Goal: Information Seeking & Learning: Understand process/instructions

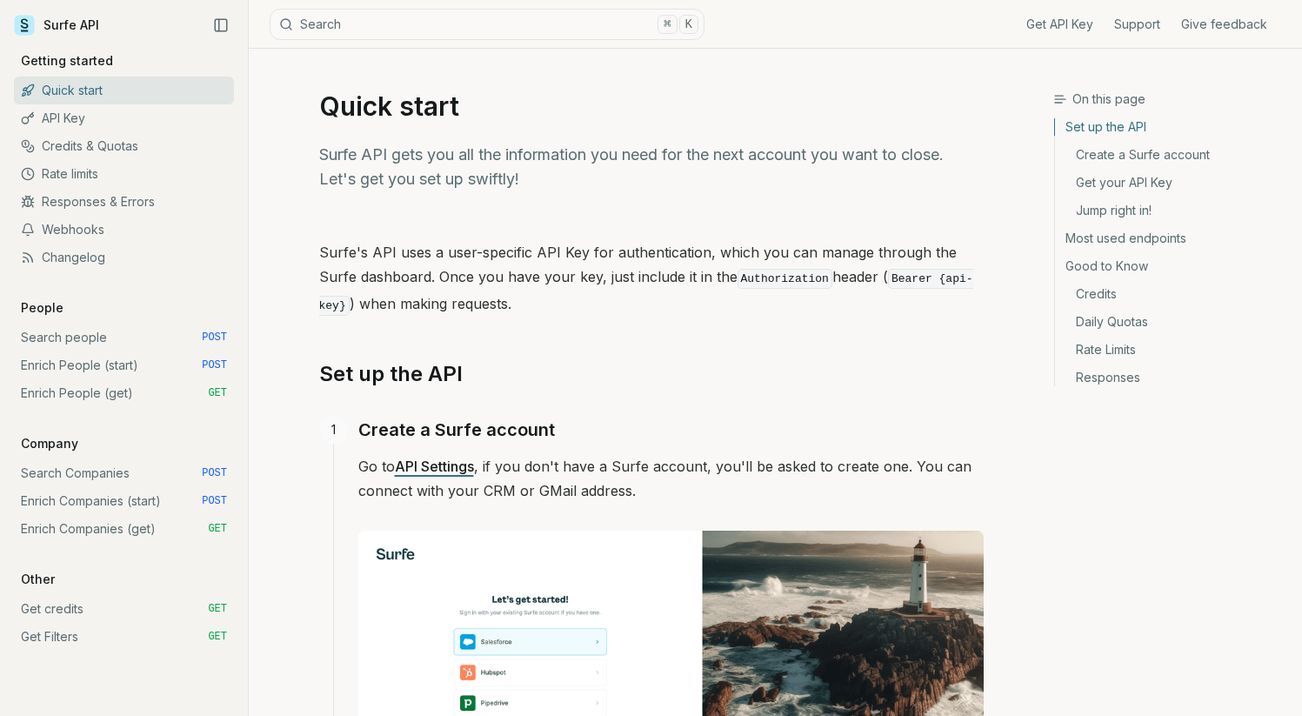
click at [95, 469] on link "Search Companies POST" at bounding box center [124, 473] width 220 height 28
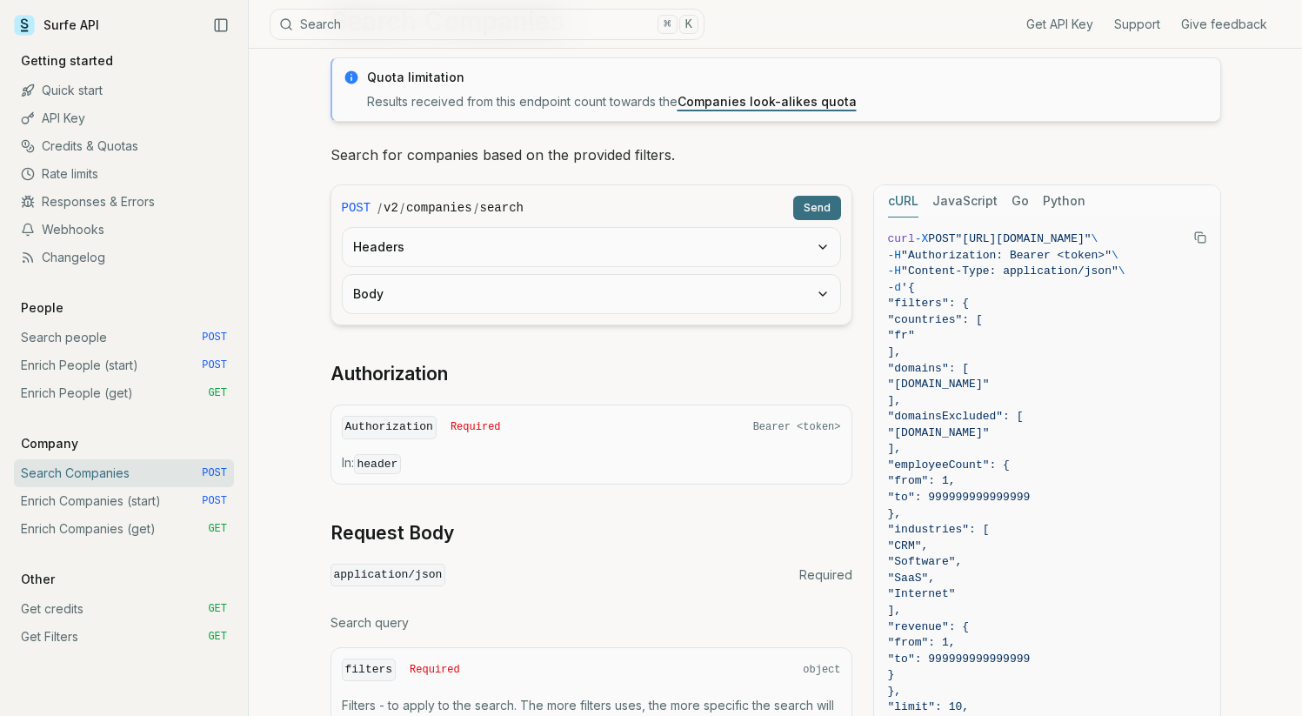
scroll to position [132, 0]
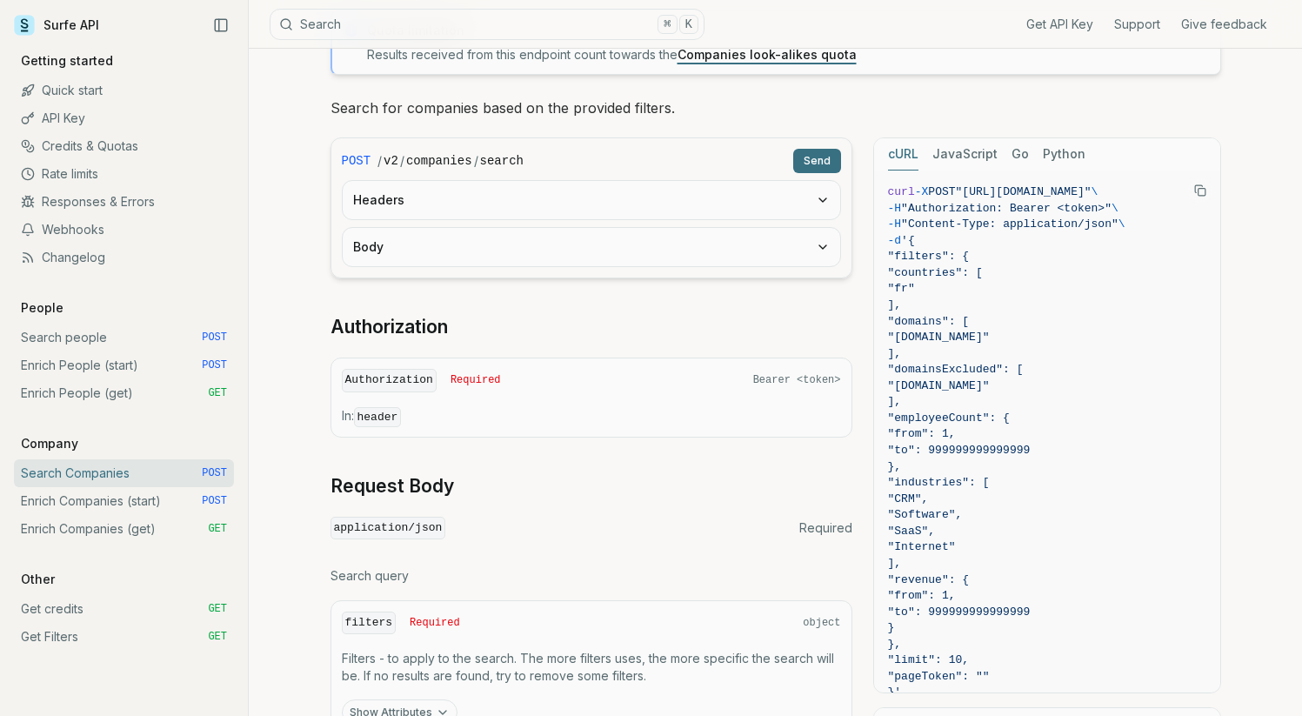
click at [90, 338] on link "Search people POST" at bounding box center [124, 338] width 220 height 28
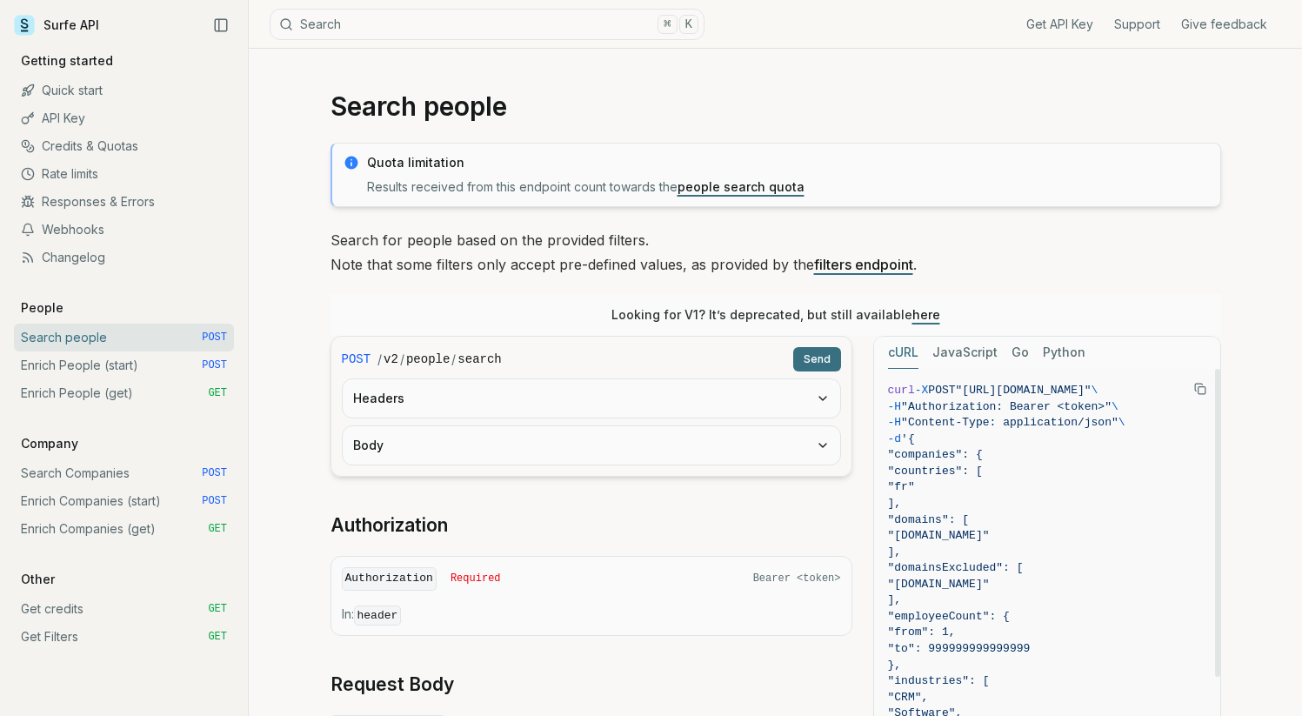
click at [971, 355] on button "JavaScript" at bounding box center [964, 353] width 65 height 32
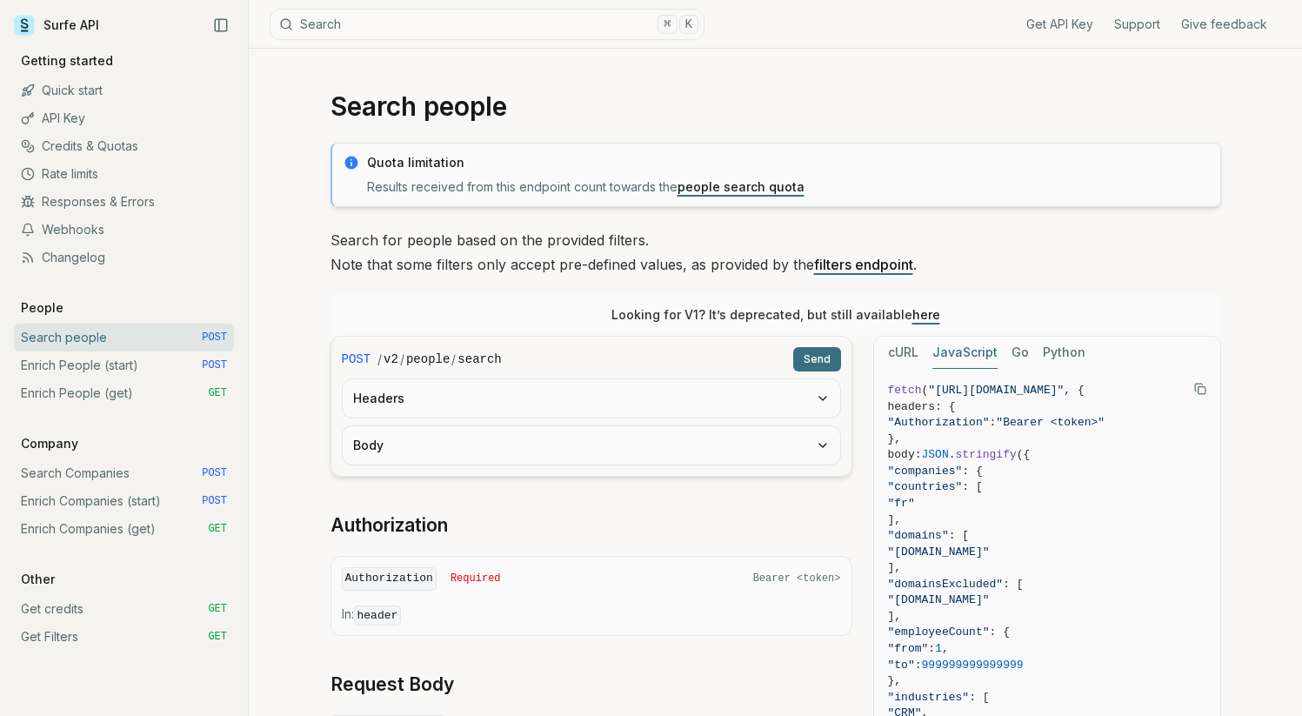
click at [1199, 384] on icon "Copy Text" at bounding box center [1200, 389] width 12 height 12
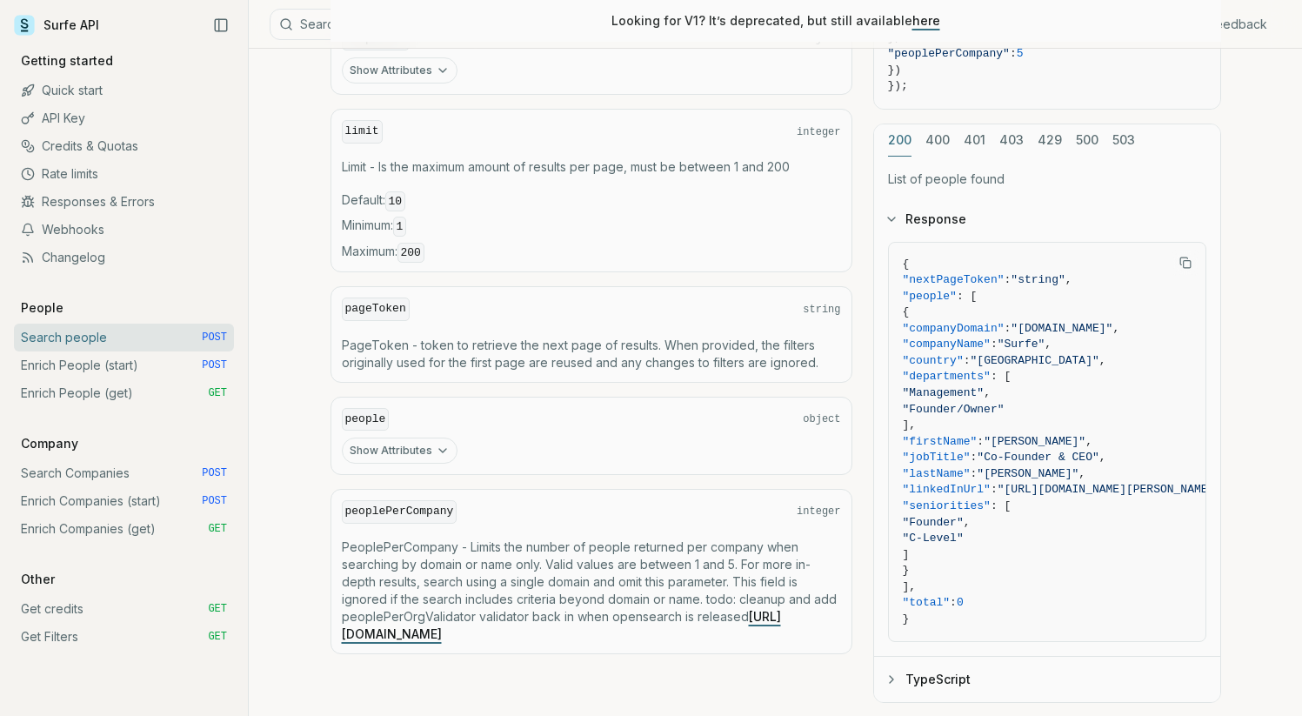
scroll to position [797, 0]
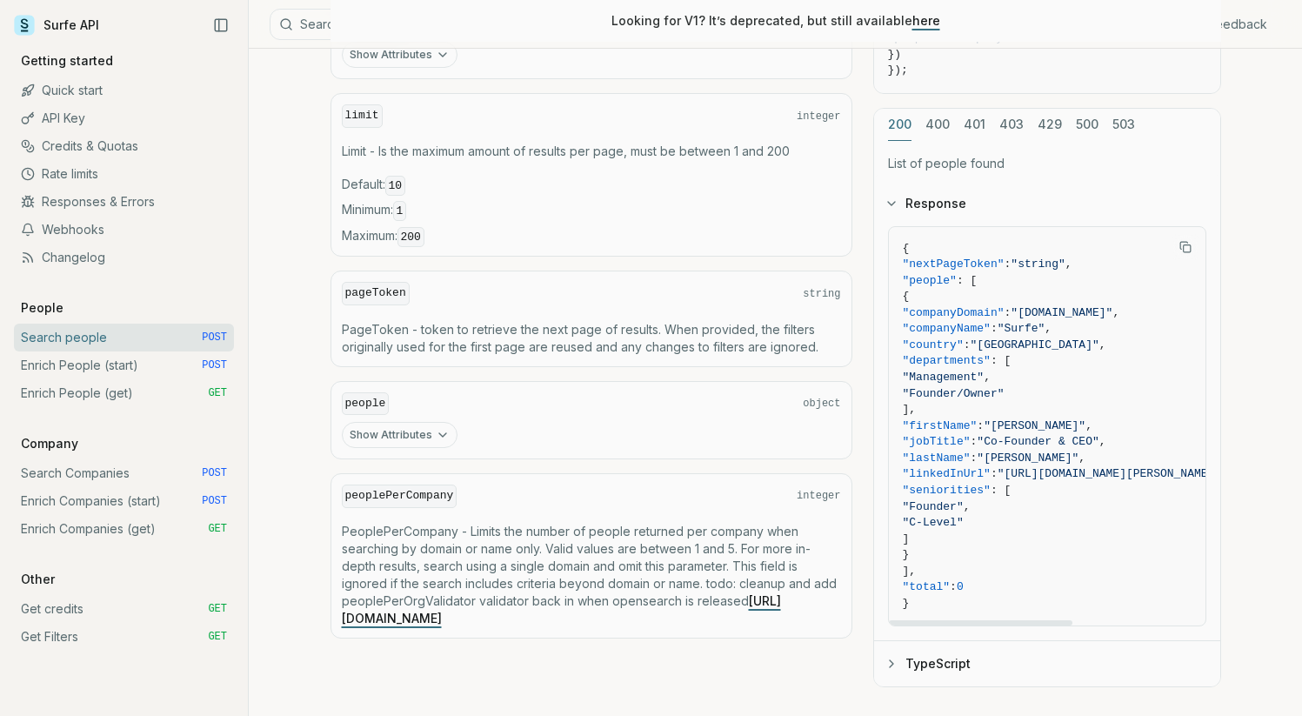
click at [946, 673] on button "TypeScript" at bounding box center [1047, 663] width 346 height 45
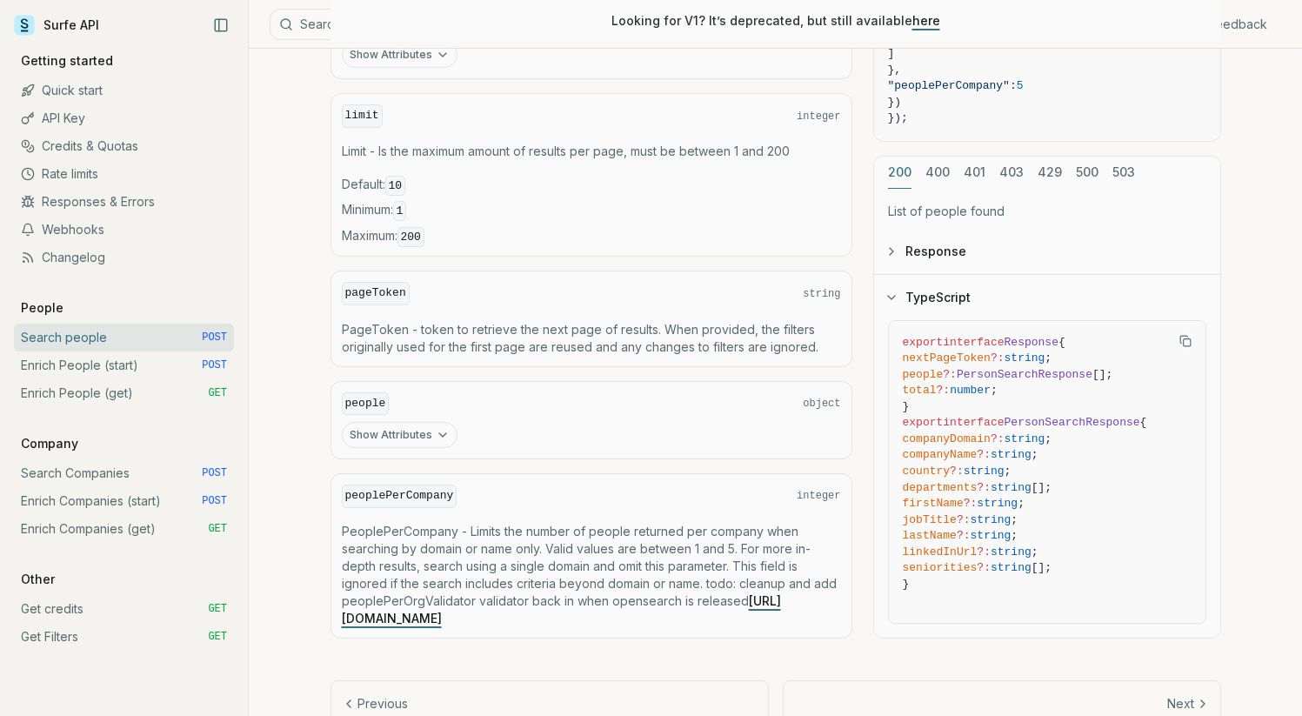
click at [130, 204] on link "Responses & Errors" at bounding box center [124, 202] width 220 height 28
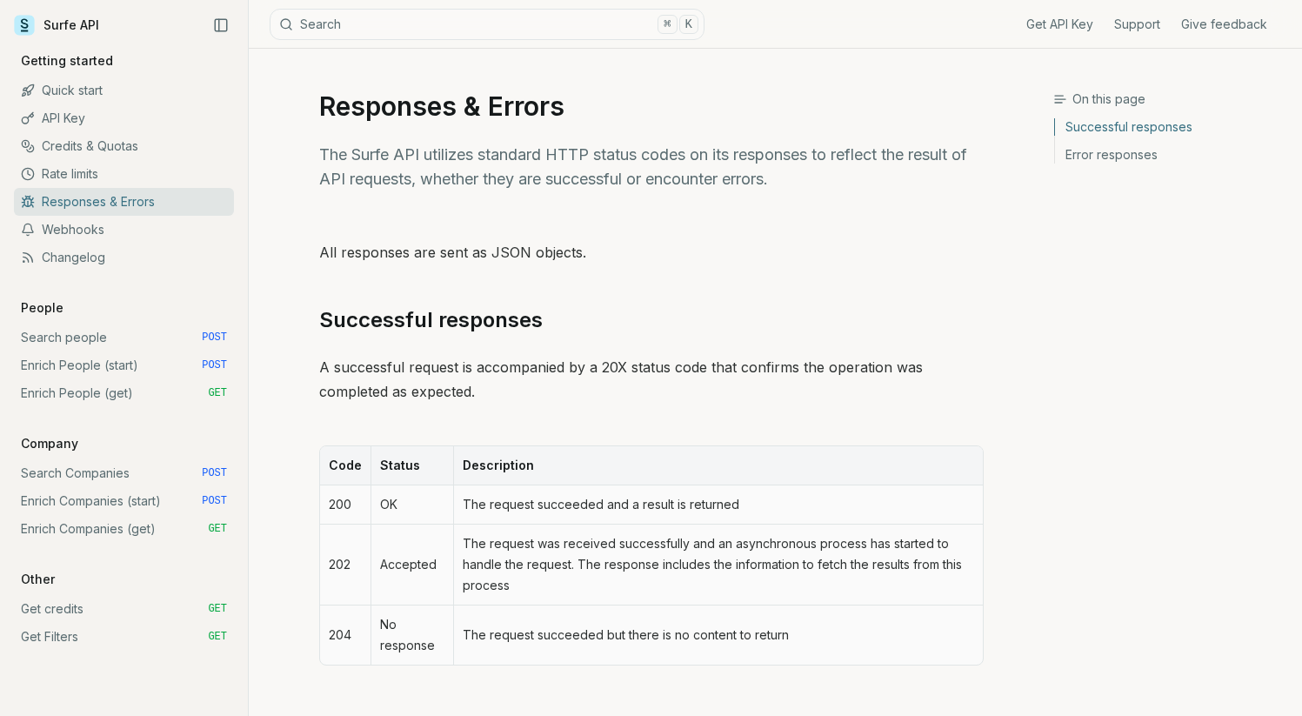
click at [32, 23] on icon at bounding box center [24, 25] width 21 height 21
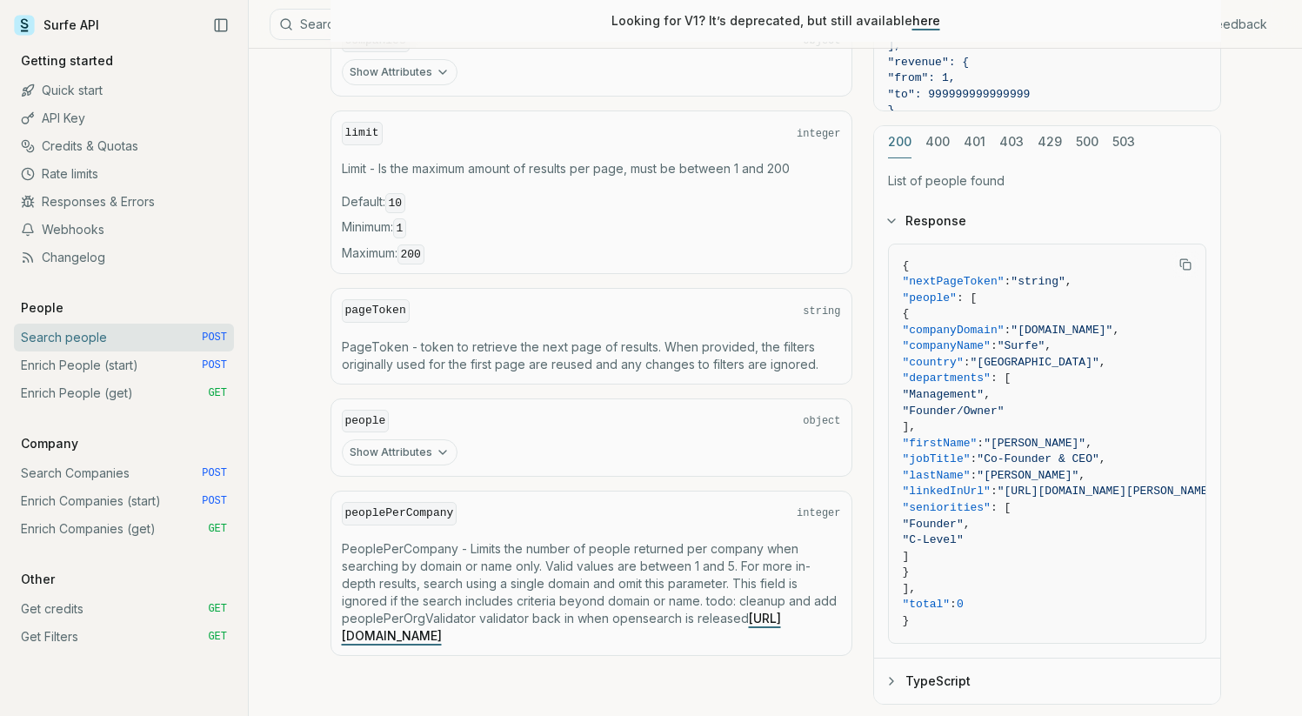
scroll to position [753, 0]
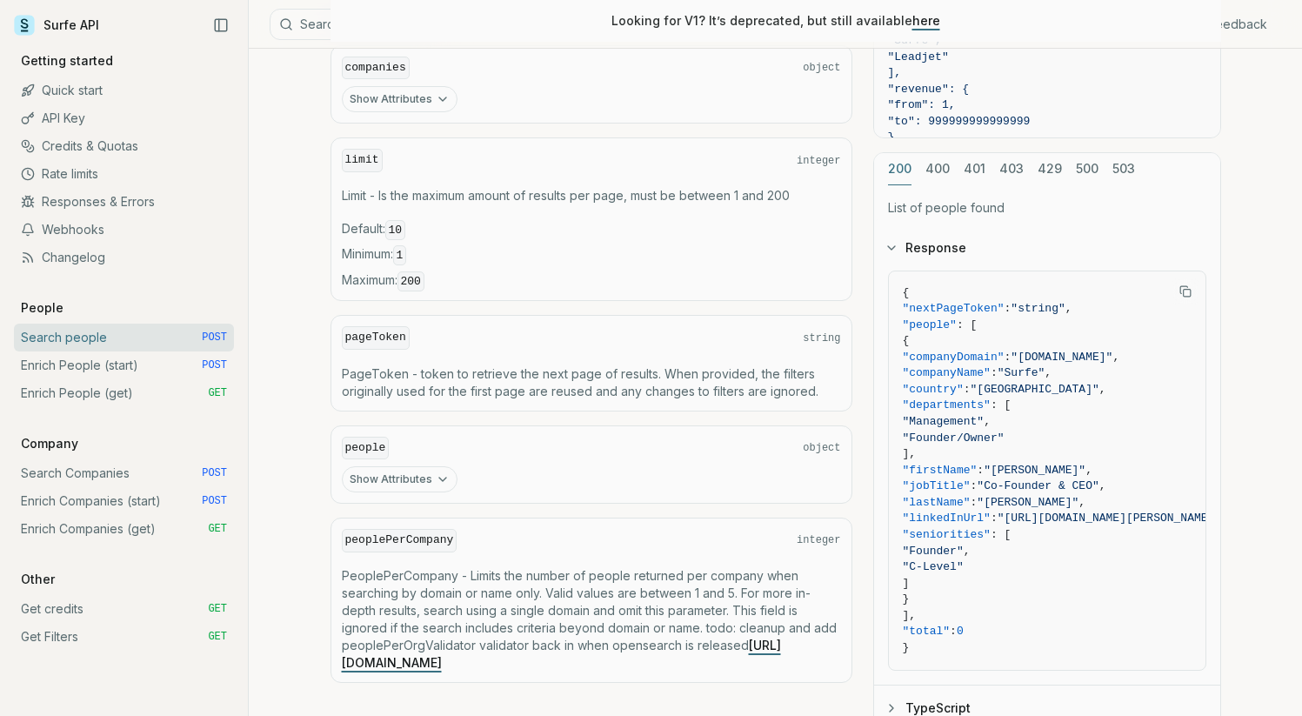
click at [407, 255] on code "1" at bounding box center [400, 255] width 14 height 20
click at [403, 245] on code "1" at bounding box center [400, 255] width 14 height 20
click at [405, 246] on code "1" at bounding box center [400, 255] width 14 height 20
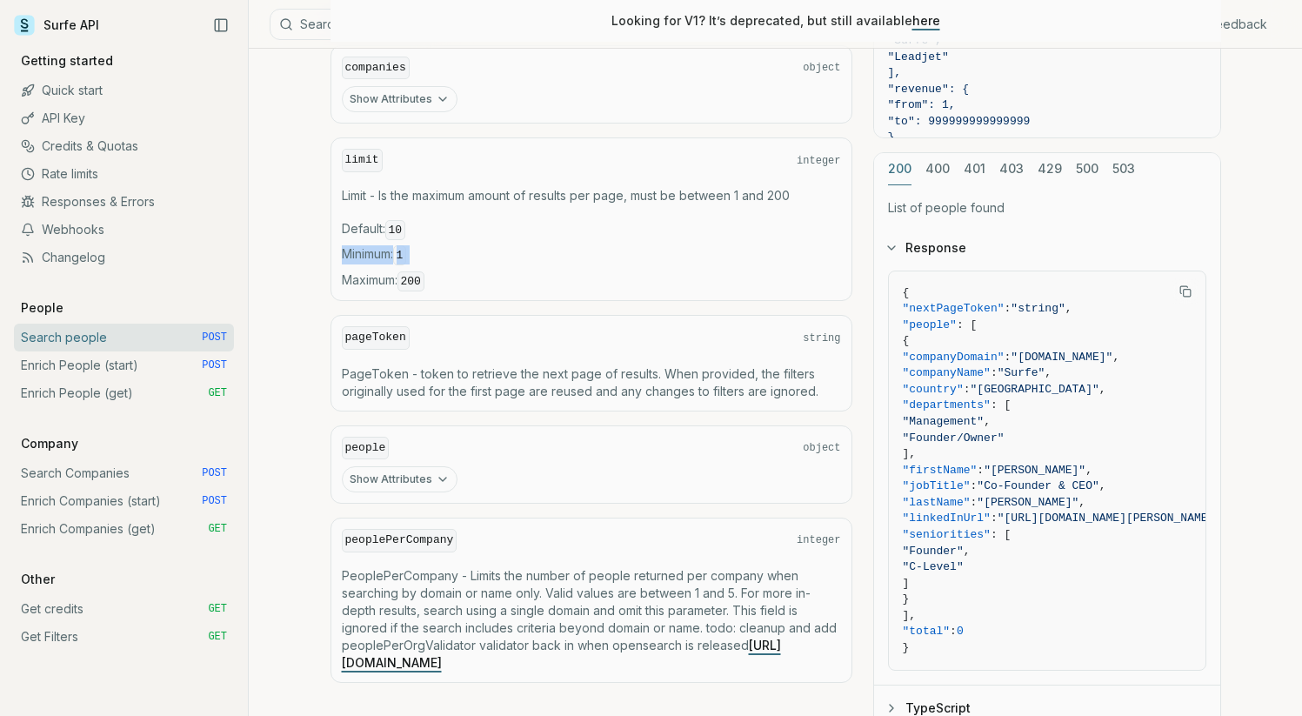
drag, startPoint x: 405, startPoint y: 246, endPoint x: 447, endPoint y: 251, distance: 42.1
click at [405, 246] on code "1" at bounding box center [400, 255] width 14 height 20
click at [537, 251] on span "Minimum : 1" at bounding box center [591, 254] width 499 height 19
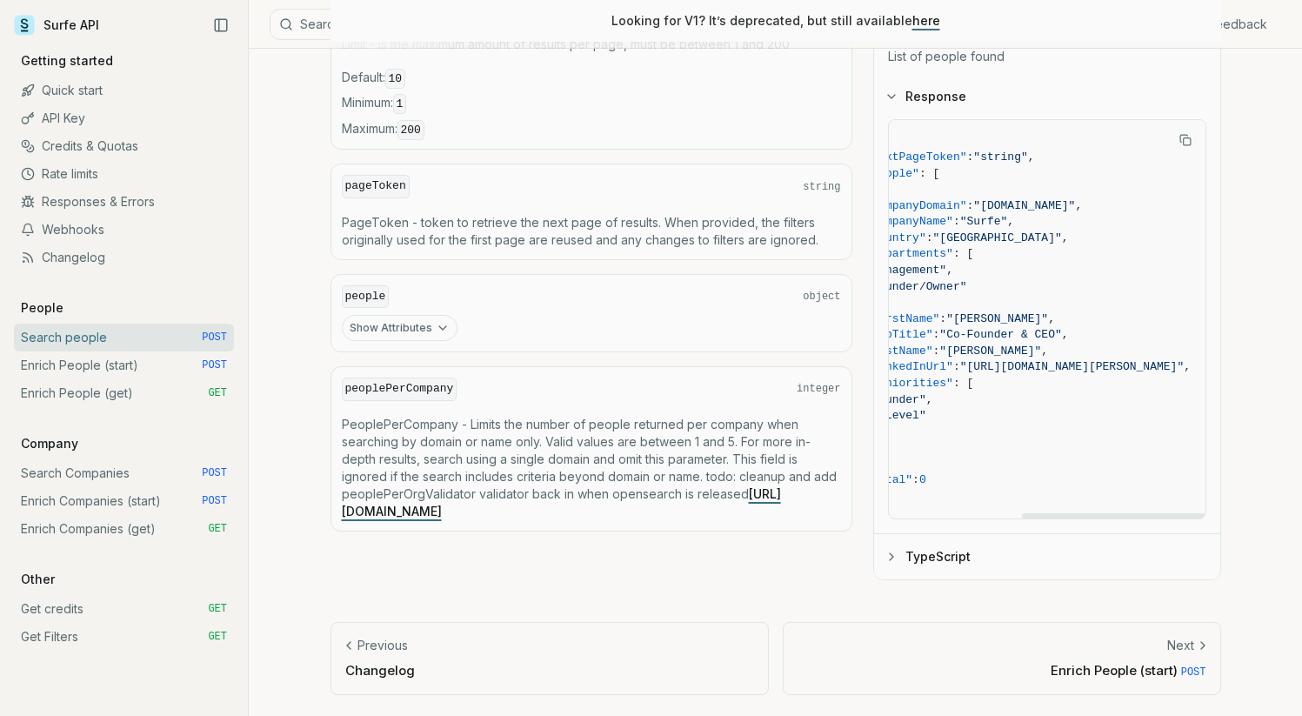
scroll to position [0, 0]
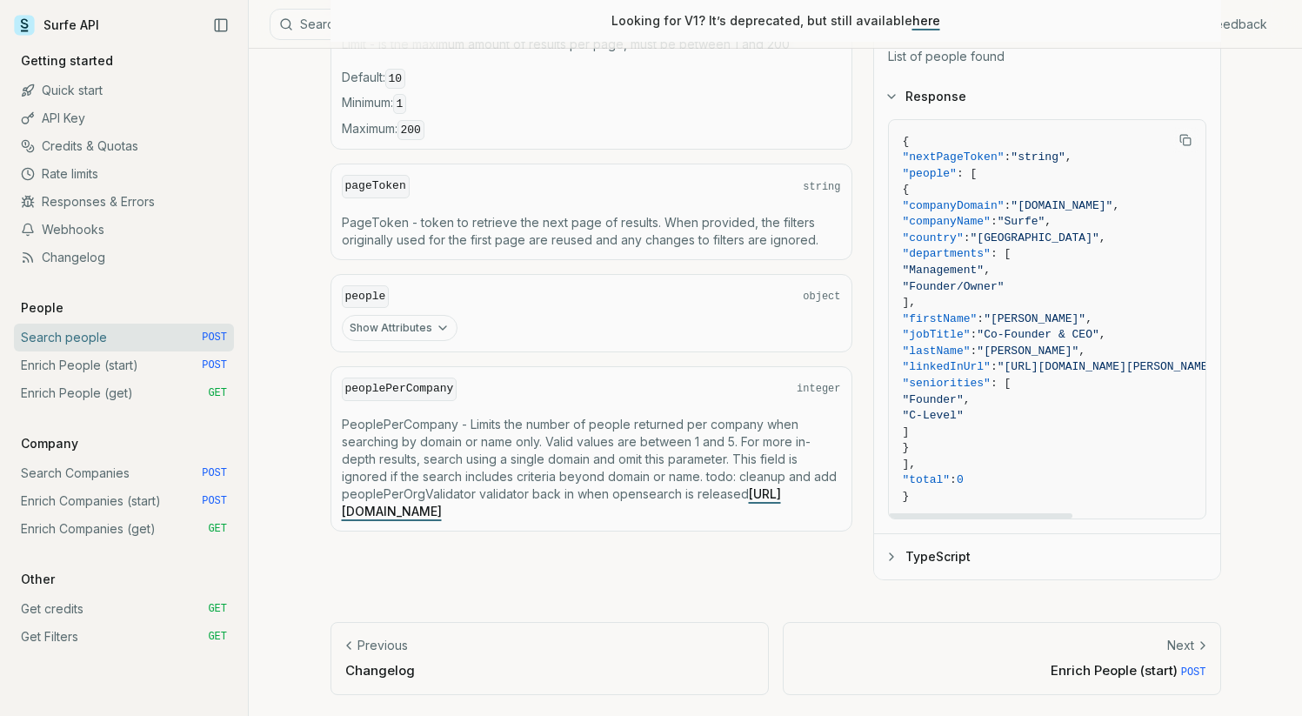
drag, startPoint x: 1003, startPoint y: 517, endPoint x: 1097, endPoint y: 545, distance: 98.2
click at [889, 513] on div at bounding box center [980, 515] width 183 height 5
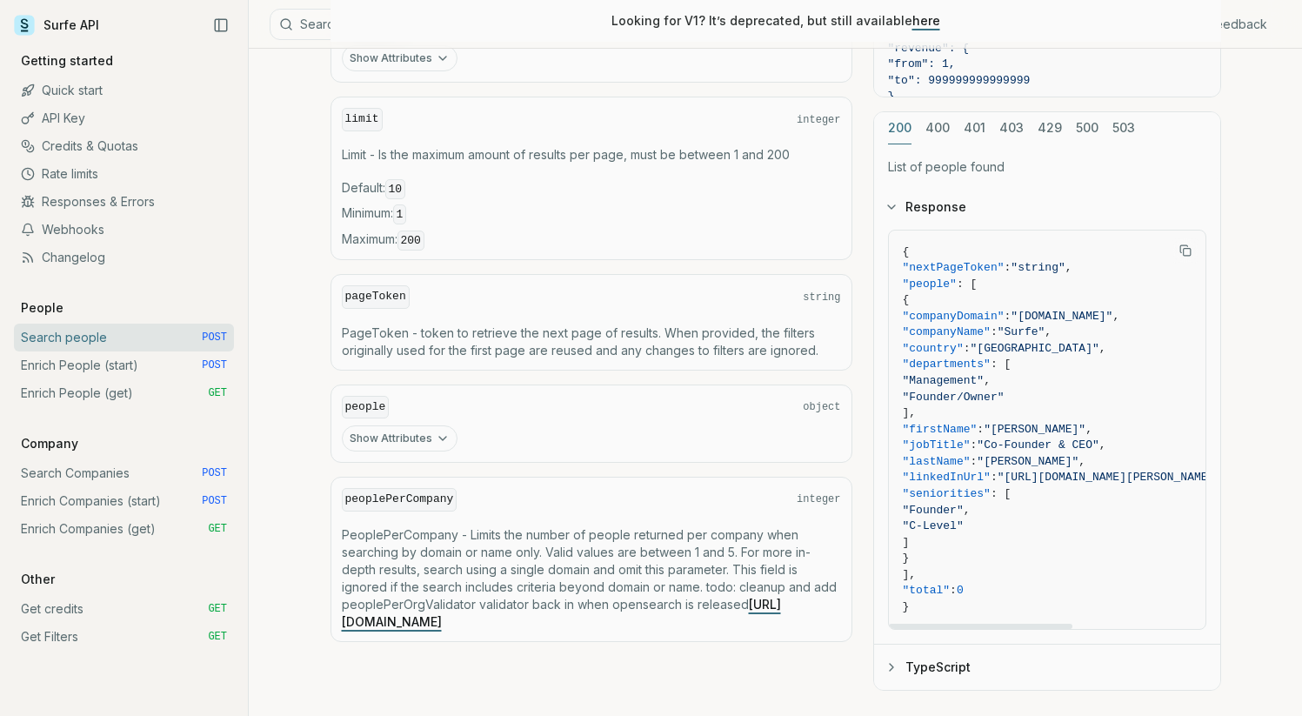
scroll to position [711, 0]
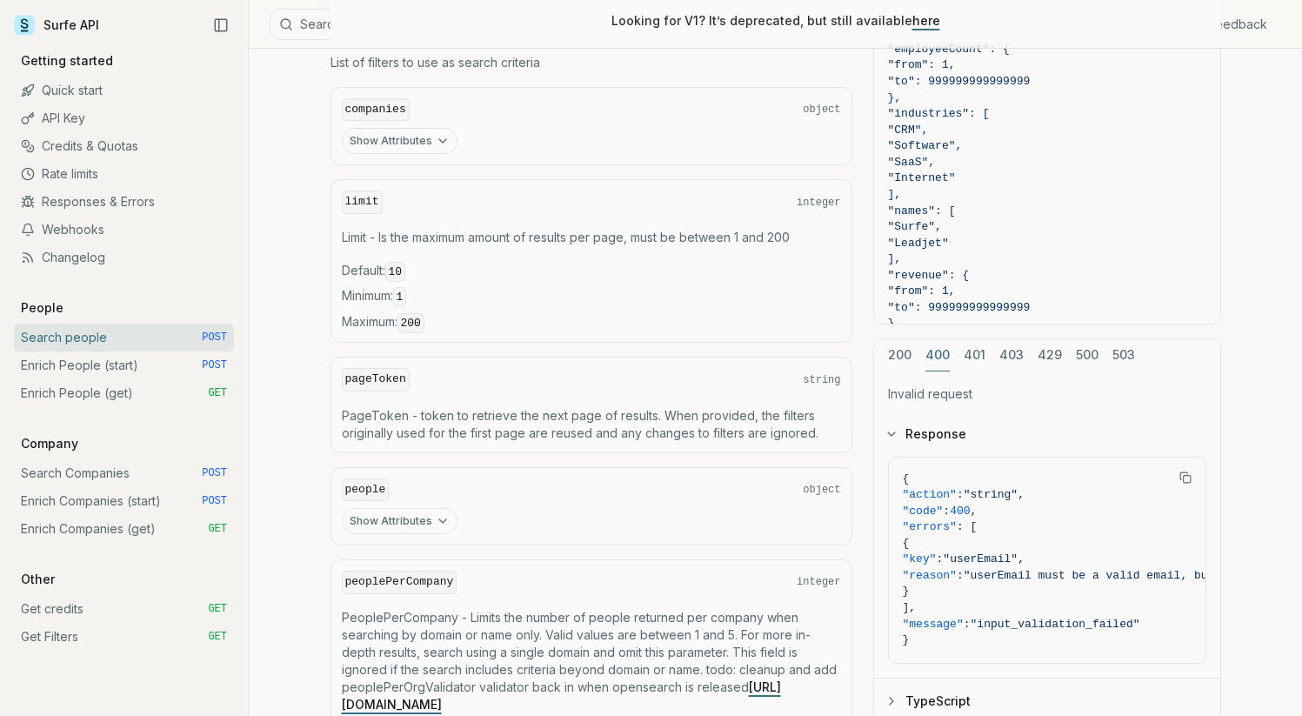
click at [926, 207] on div "cURL JavaScript Go Python curl -X POST "[URL][DOMAIN_NAME]" \ -H "Authorization…" at bounding box center [1047, 247] width 348 height 956
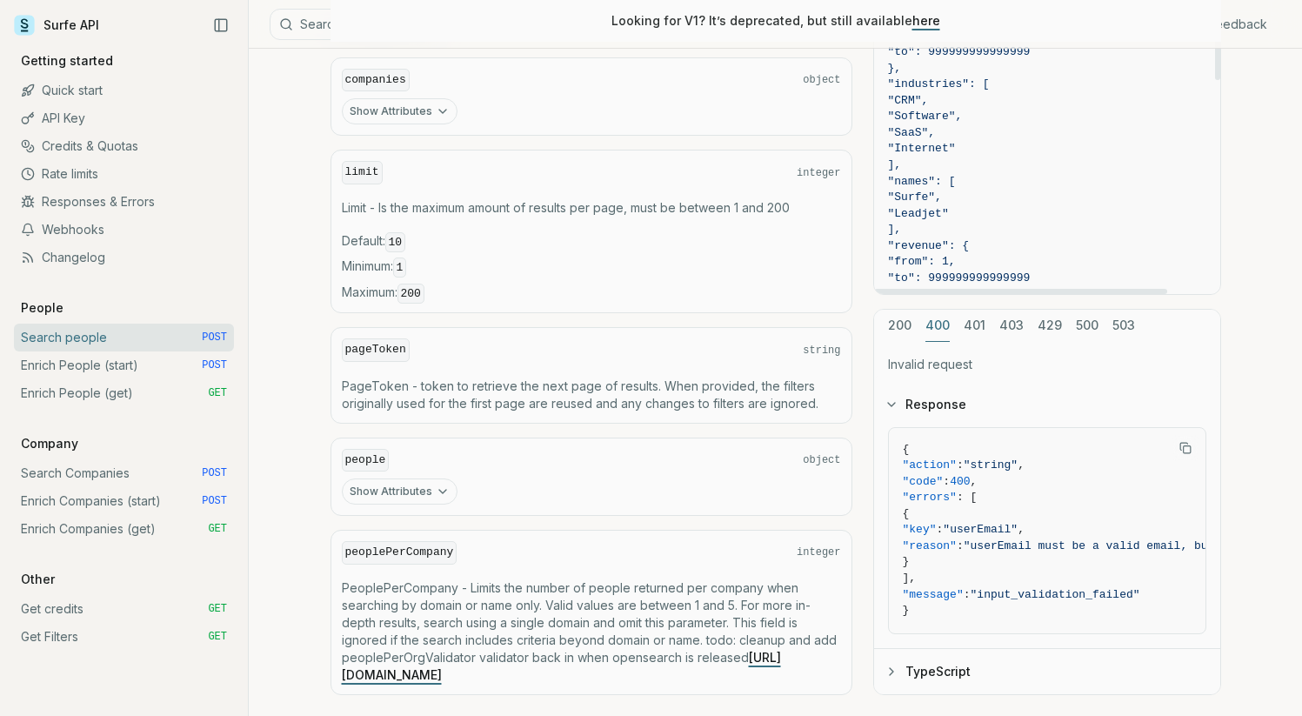
scroll to position [867, 0]
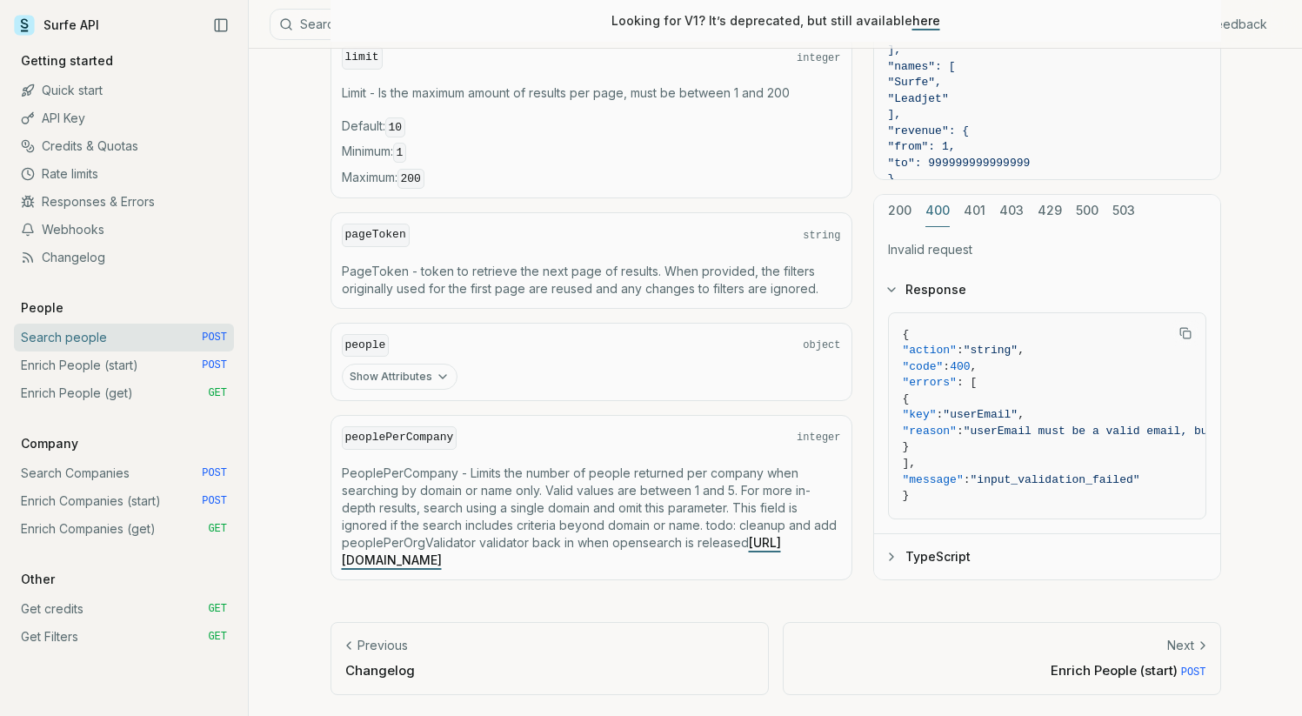
click at [961, 210] on div "200 400 401 403 429 500 503" at bounding box center [1047, 211] width 346 height 32
click at [983, 210] on div "cURL JavaScript Go Python curl -X POST "[URL][DOMAIN_NAME]" \ -H "Authorization…" at bounding box center [1047, 102] width 348 height 956
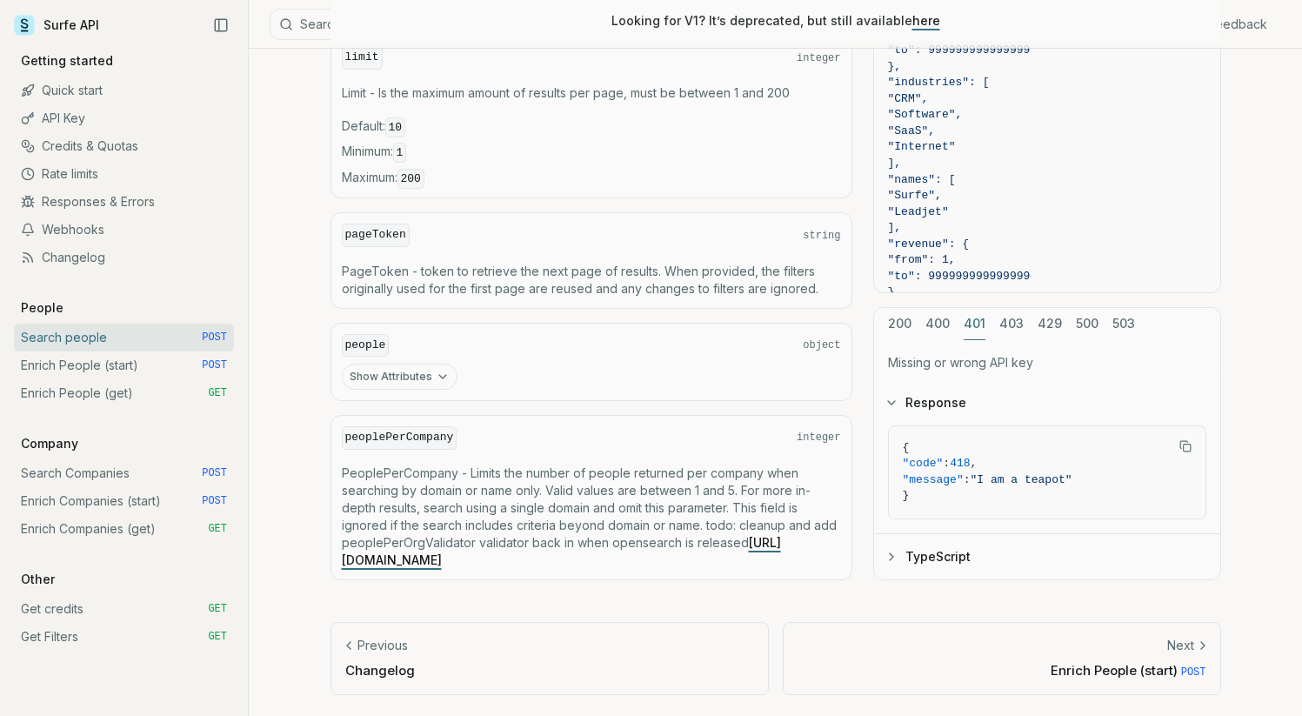
click at [1026, 328] on div "200 400 401 403 429 500 503" at bounding box center [1047, 324] width 346 height 32
click at [1022, 328] on div "200 400 401 403 429 500 503" at bounding box center [1047, 324] width 346 height 32
click at [1009, 330] on button "403" at bounding box center [1011, 324] width 24 height 32
click at [1045, 324] on button "429" at bounding box center [1049, 324] width 24 height 32
click at [1076, 323] on button "500" at bounding box center [1087, 324] width 23 height 32
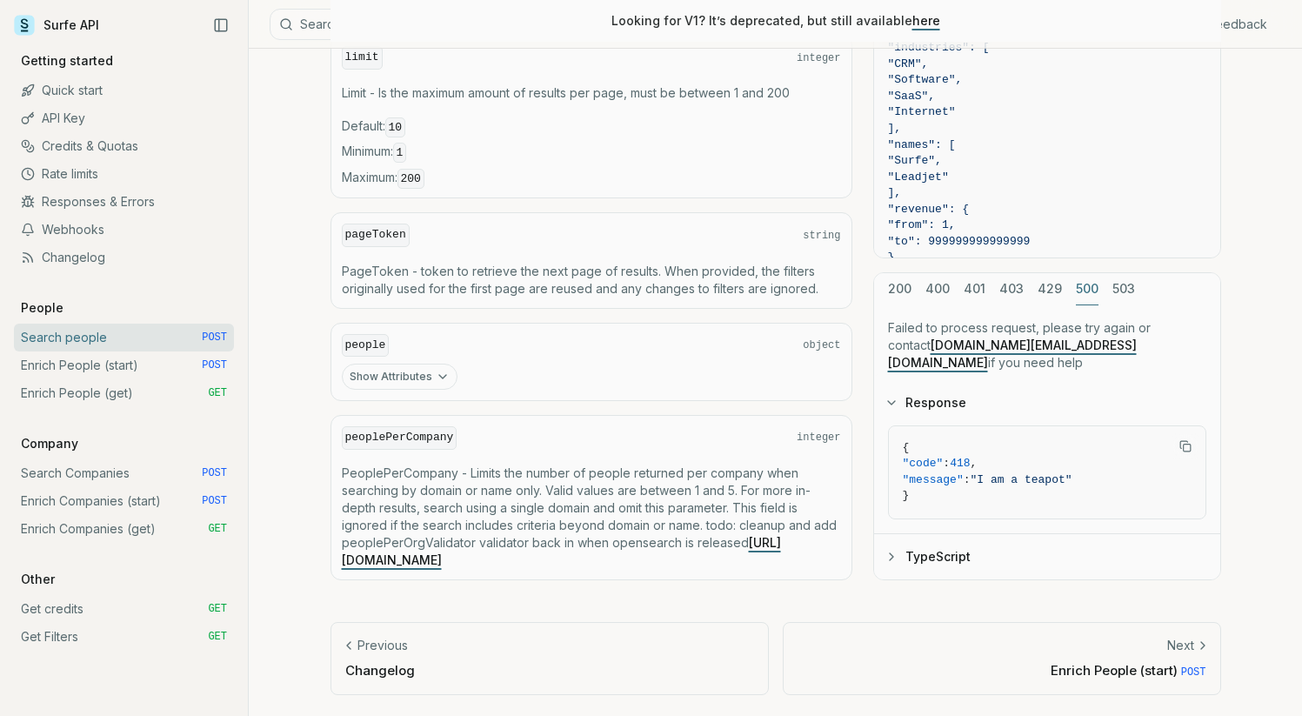
click at [1106, 305] on div "200 400 401 403 429 500 503" at bounding box center [1047, 289] width 346 height 32
click at [1120, 312] on div "200 400 401 403 429 500 503 Failed to process request, please try again or cont…" at bounding box center [1047, 426] width 348 height 308
click at [923, 301] on div "200 400 401 403 429 500 503" at bounding box center [1047, 289] width 346 height 32
click at [887, 295] on div "200 400 401 403 429 500 503 The service is temporarily unavailable. Please try …" at bounding box center [1047, 426] width 348 height 308
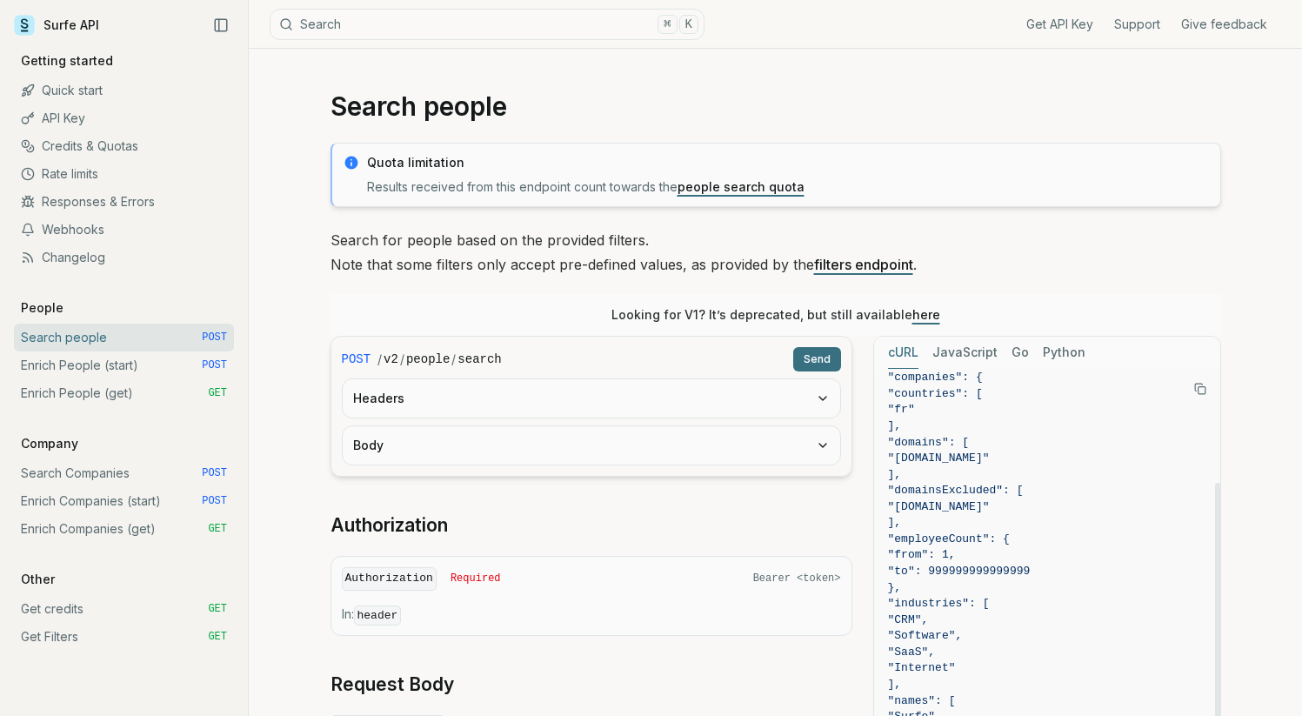
scroll to position [342, 0]
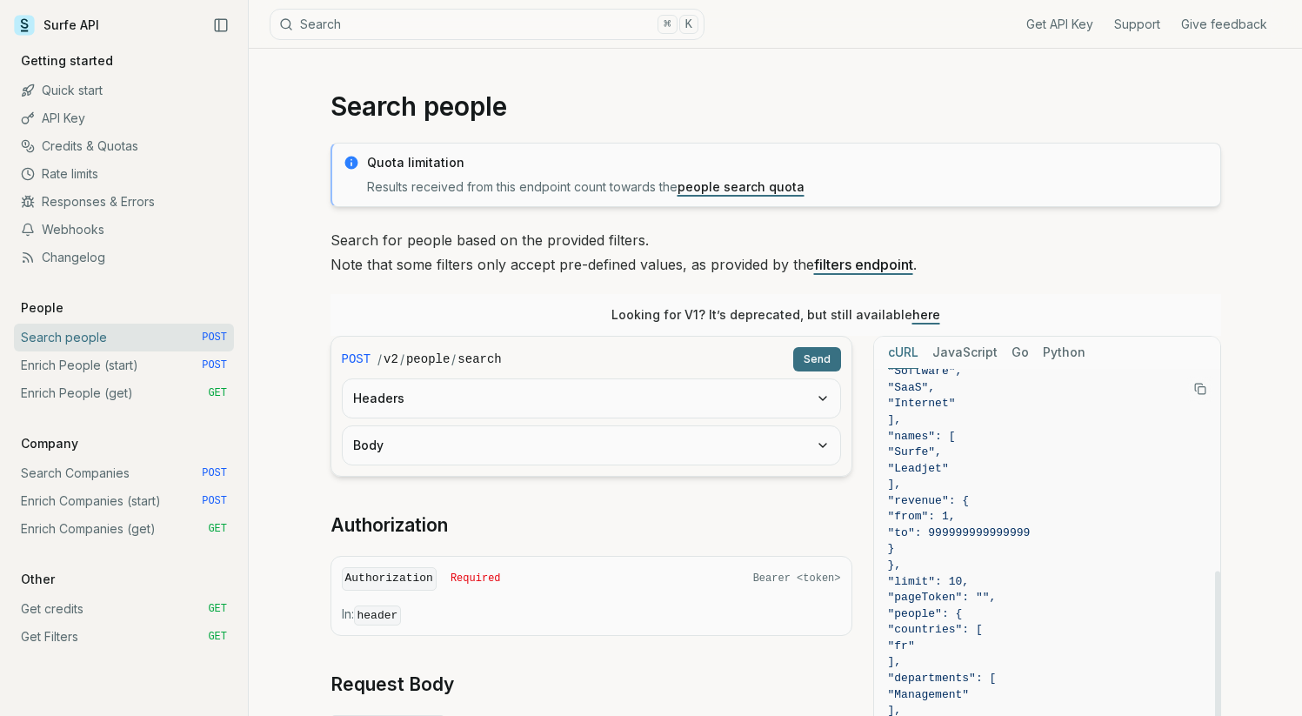
click at [1199, 384] on icon "Copy Text" at bounding box center [1198, 387] width 7 height 7
click at [444, 412] on button "Headers" at bounding box center [591, 398] width 497 height 38
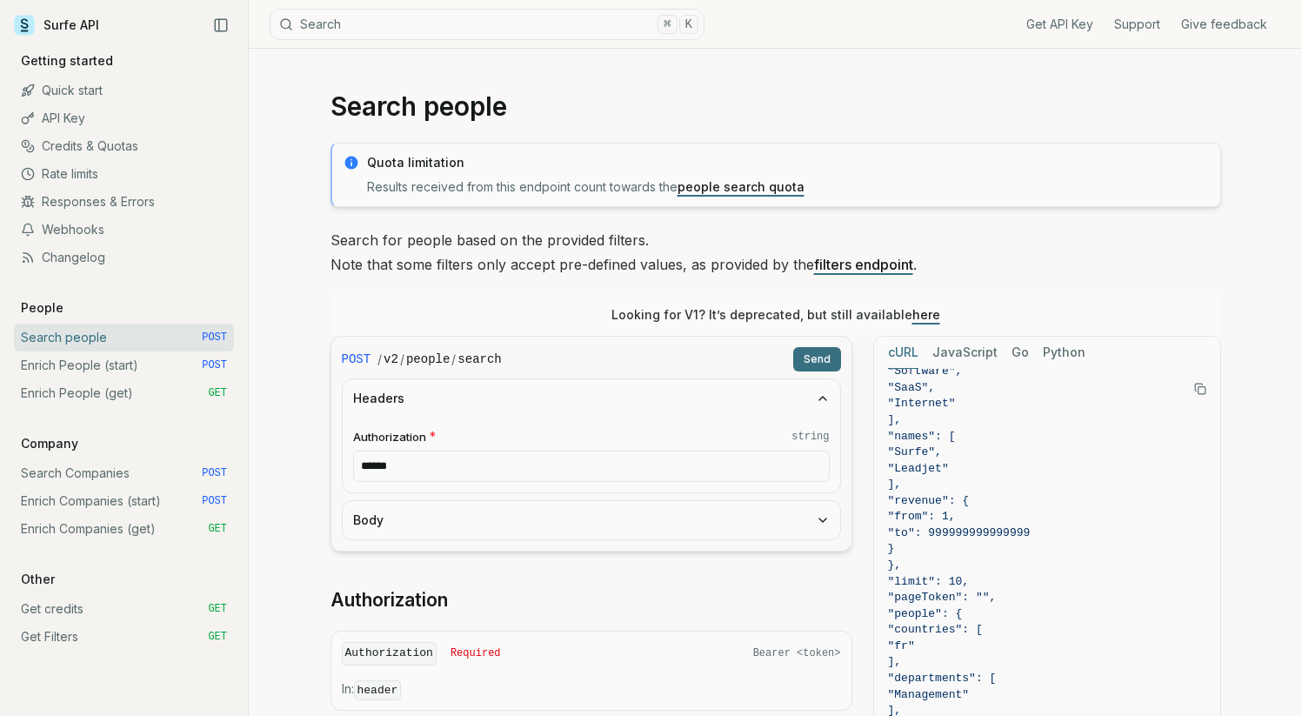
click at [372, 521] on button "Body" at bounding box center [591, 520] width 497 height 38
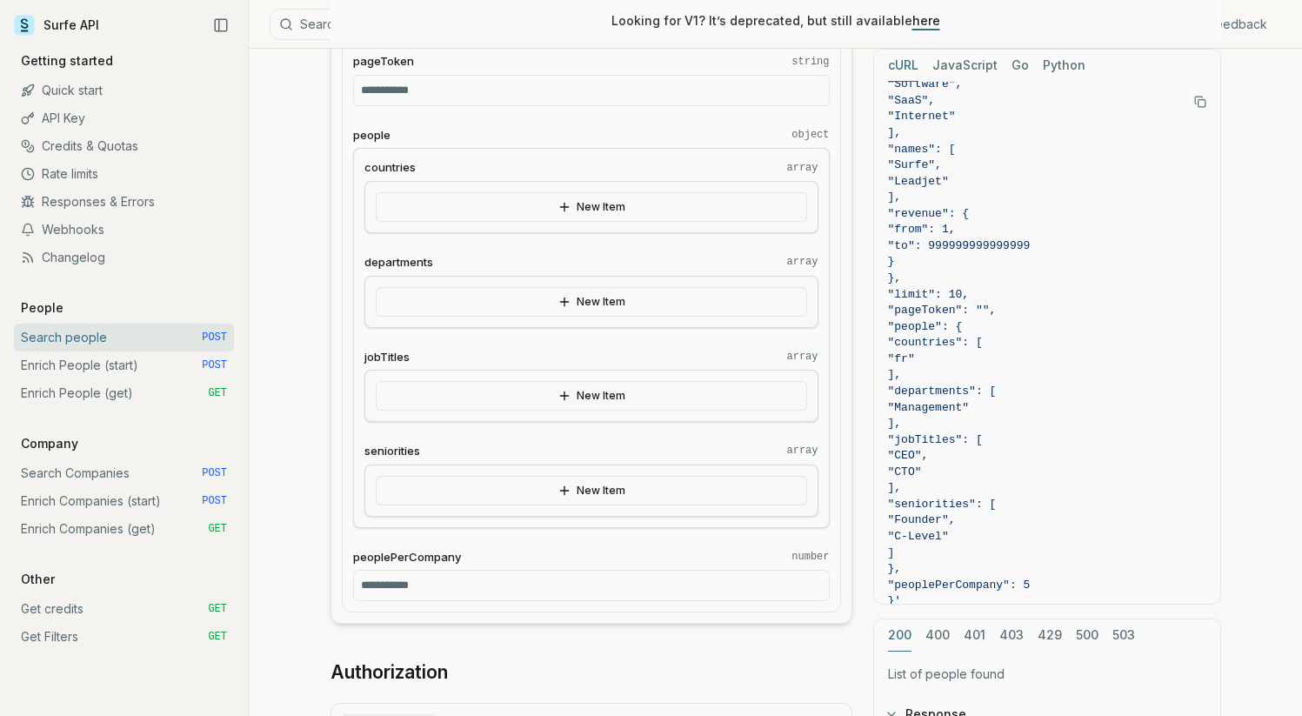
scroll to position [2339, 0]
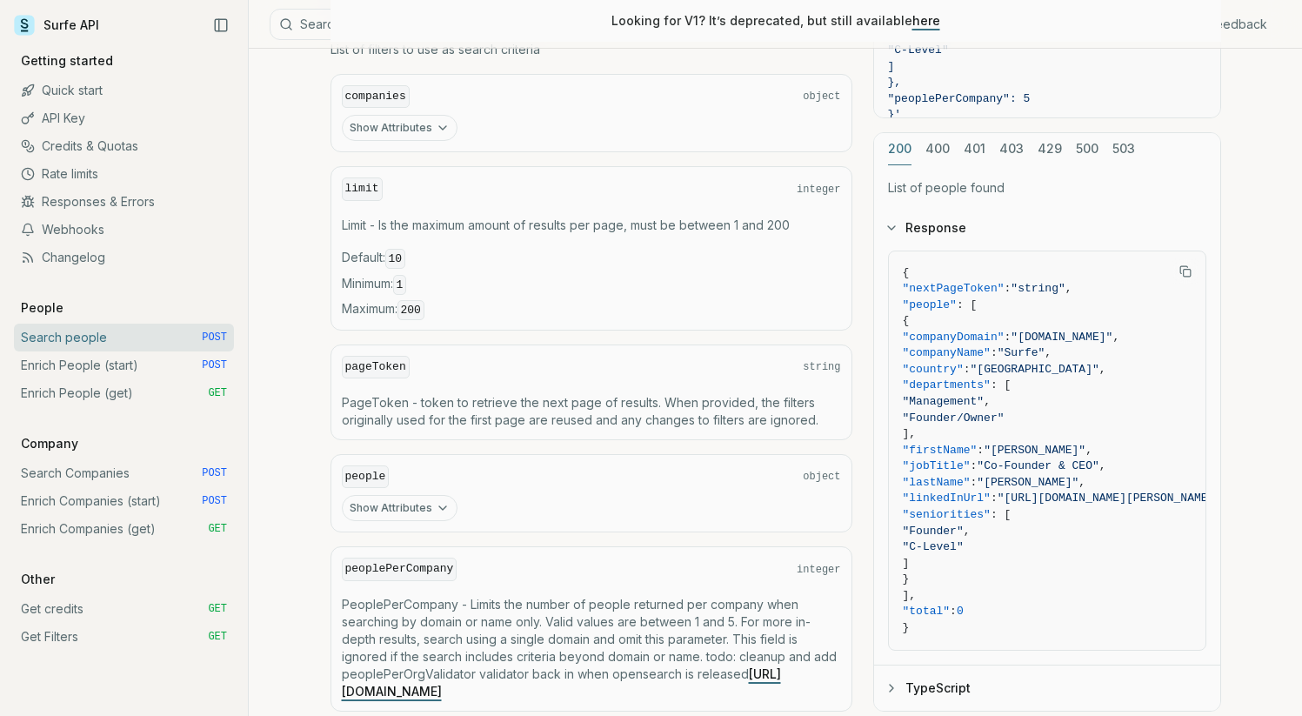
click at [416, 123] on button "Show Attributes" at bounding box center [400, 128] width 116 height 26
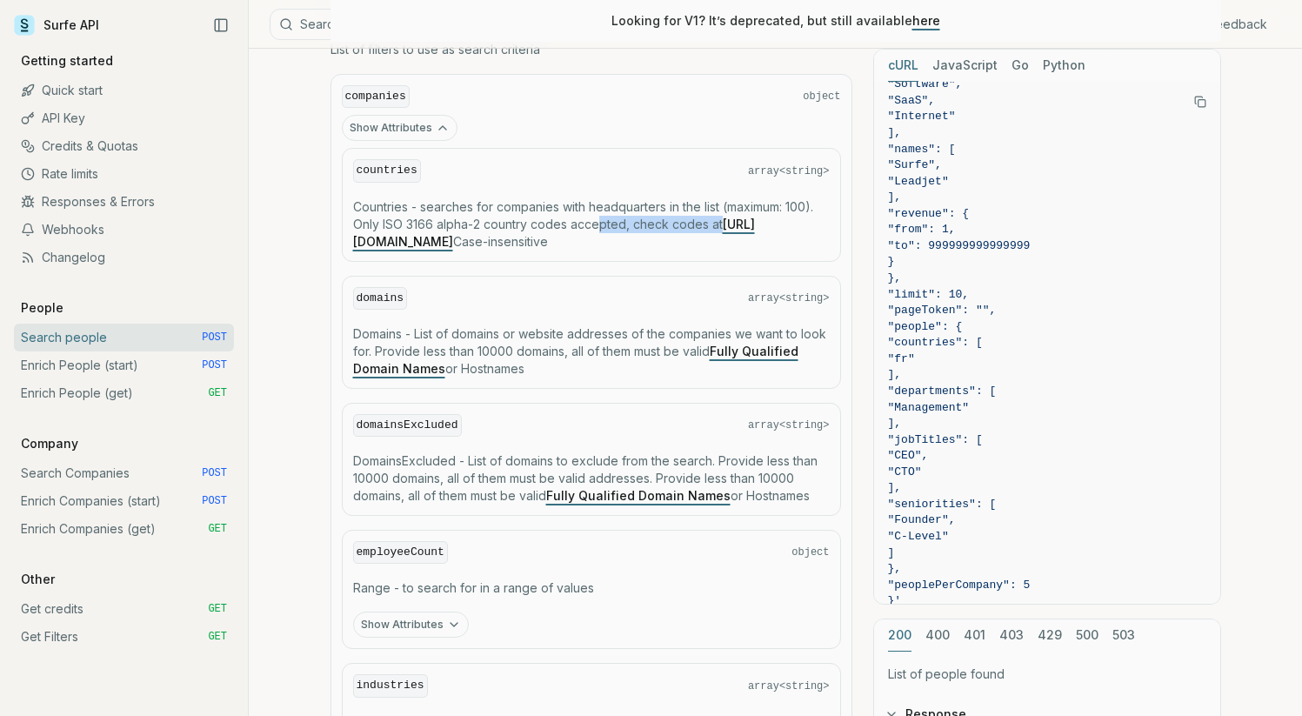
drag, startPoint x: 618, startPoint y: 217, endPoint x: 792, endPoint y: 216, distance: 173.9
click at [792, 216] on p "Countries - searches for companies with headquarters in the list (maximum: 100)…" at bounding box center [591, 224] width 477 height 52
click at [673, 210] on p "Countries - searches for companies with headquarters in the list (maximum: 100)…" at bounding box center [591, 224] width 477 height 52
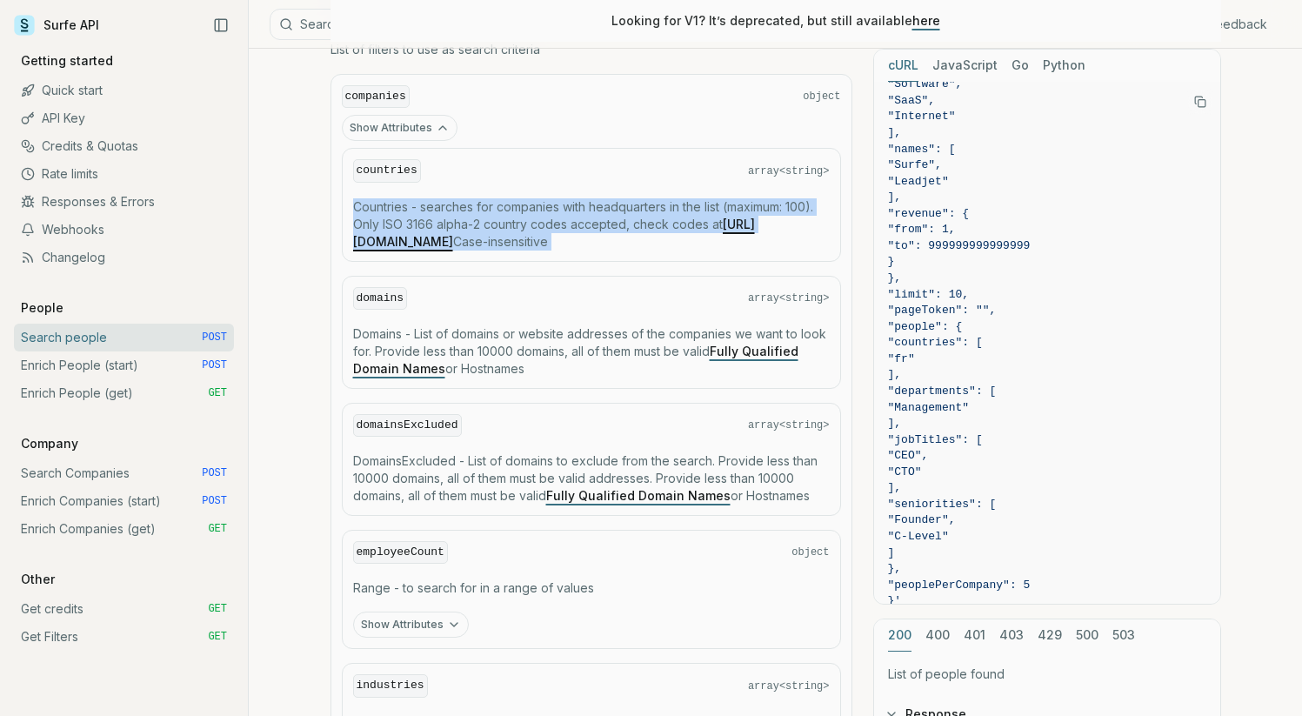
click at [673, 210] on p "Countries - searches for companies with headquarters in the list (maximum: 100)…" at bounding box center [591, 224] width 477 height 52
click at [702, 212] on p "Countries - searches for companies with headquarters in the list (maximum: 100)…" at bounding box center [591, 224] width 477 height 52
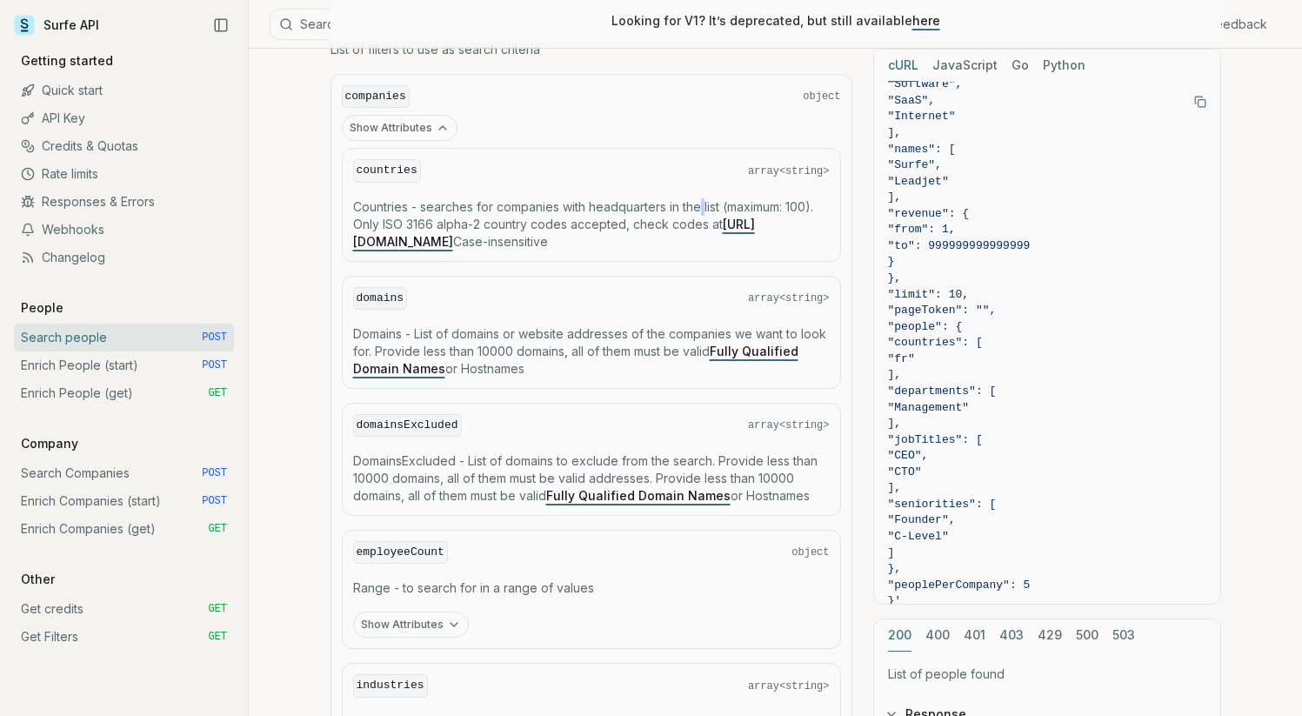
click at [702, 212] on p "Countries - searches for companies with headquarters in the list (maximum: 100)…" at bounding box center [591, 224] width 477 height 52
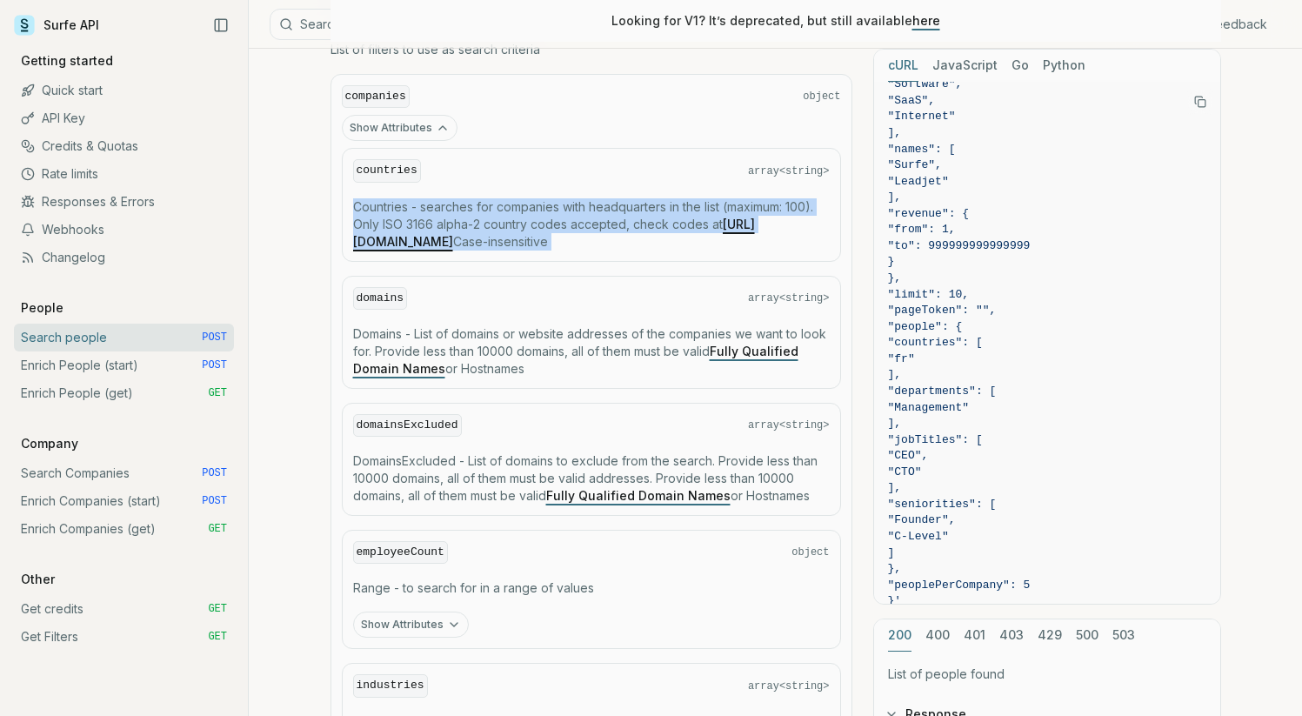
click at [701, 212] on p "Countries - searches for companies with headquarters in the list (maximum: 100)…" at bounding box center [591, 224] width 477 height 52
click at [734, 216] on p "Countries - searches for companies with headquarters in the list (maximum: 100)…" at bounding box center [591, 224] width 477 height 52
drag, startPoint x: 723, startPoint y: 217, endPoint x: 303, endPoint y: 201, distance: 419.5
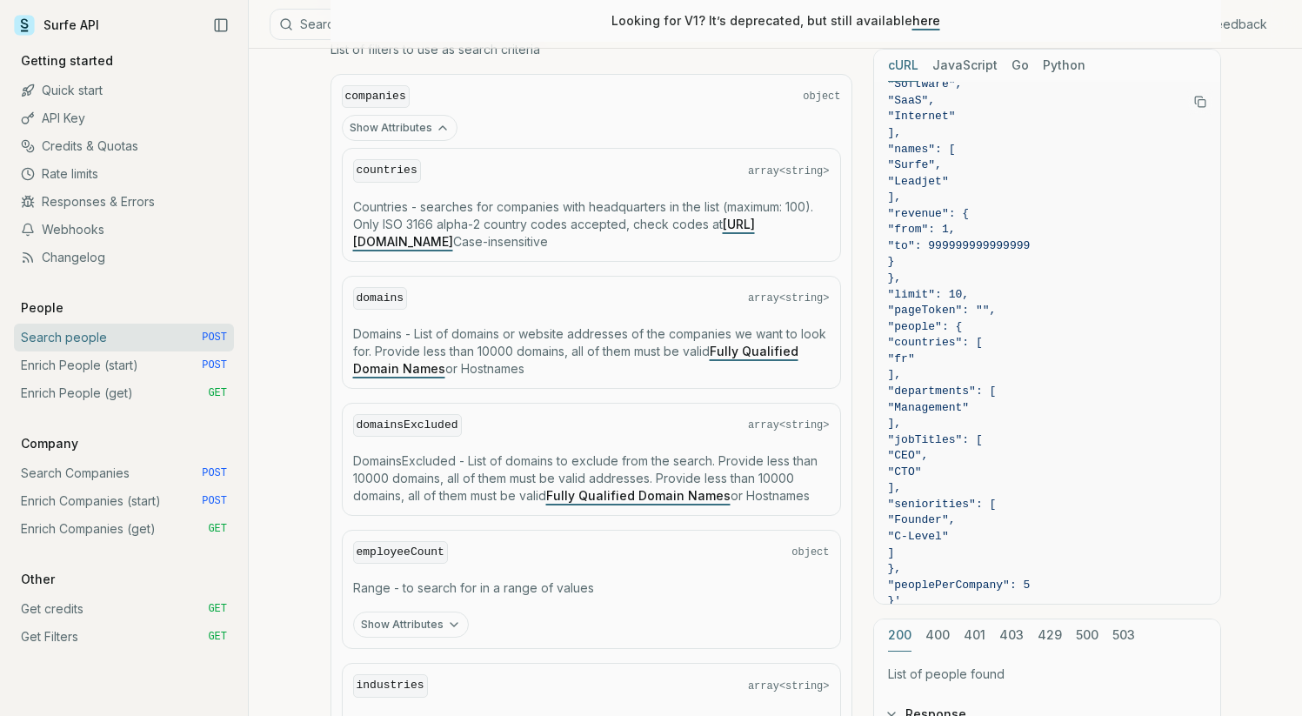
click at [705, 212] on p "Countries - searches for companies with headquarters in the list (maximum: 100)…" at bounding box center [591, 224] width 477 height 52
click at [706, 213] on p "Countries - searches for companies with headquarters in the list (maximum: 100)…" at bounding box center [591, 224] width 477 height 52
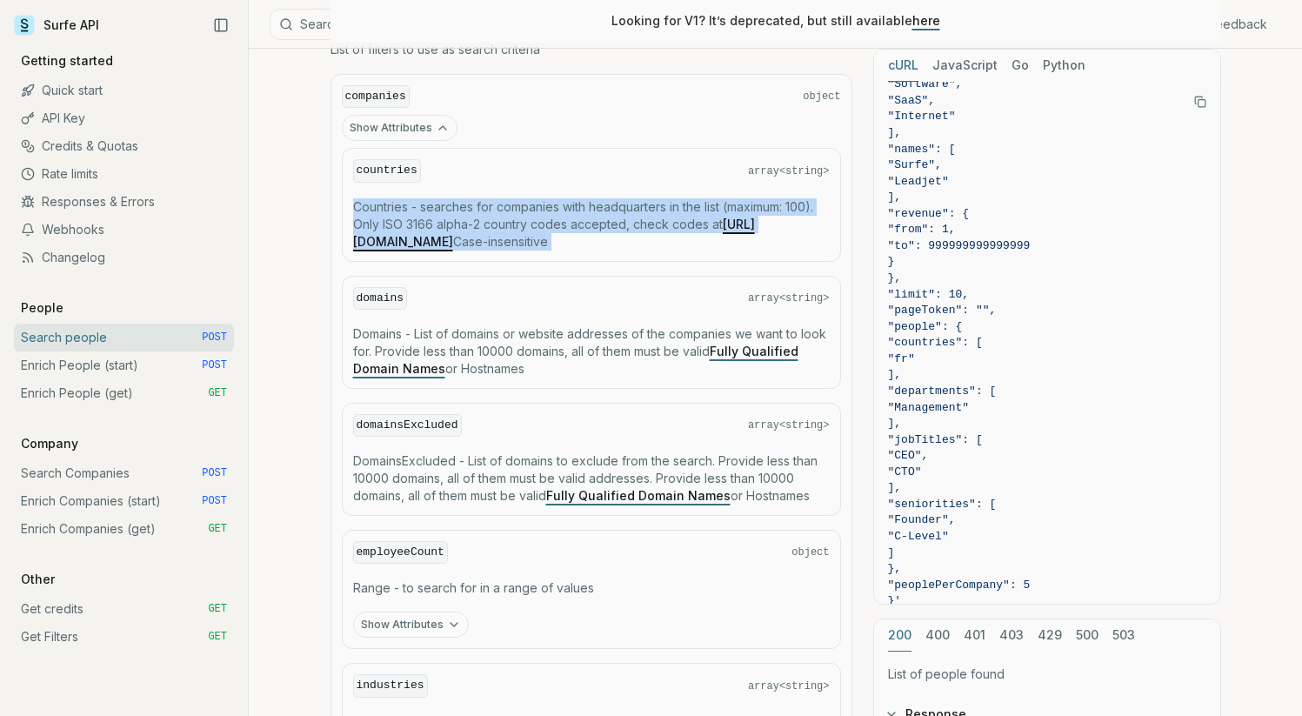
click at [706, 213] on p "Countries - searches for companies with headquarters in the list (maximum: 100)…" at bounding box center [591, 224] width 477 height 52
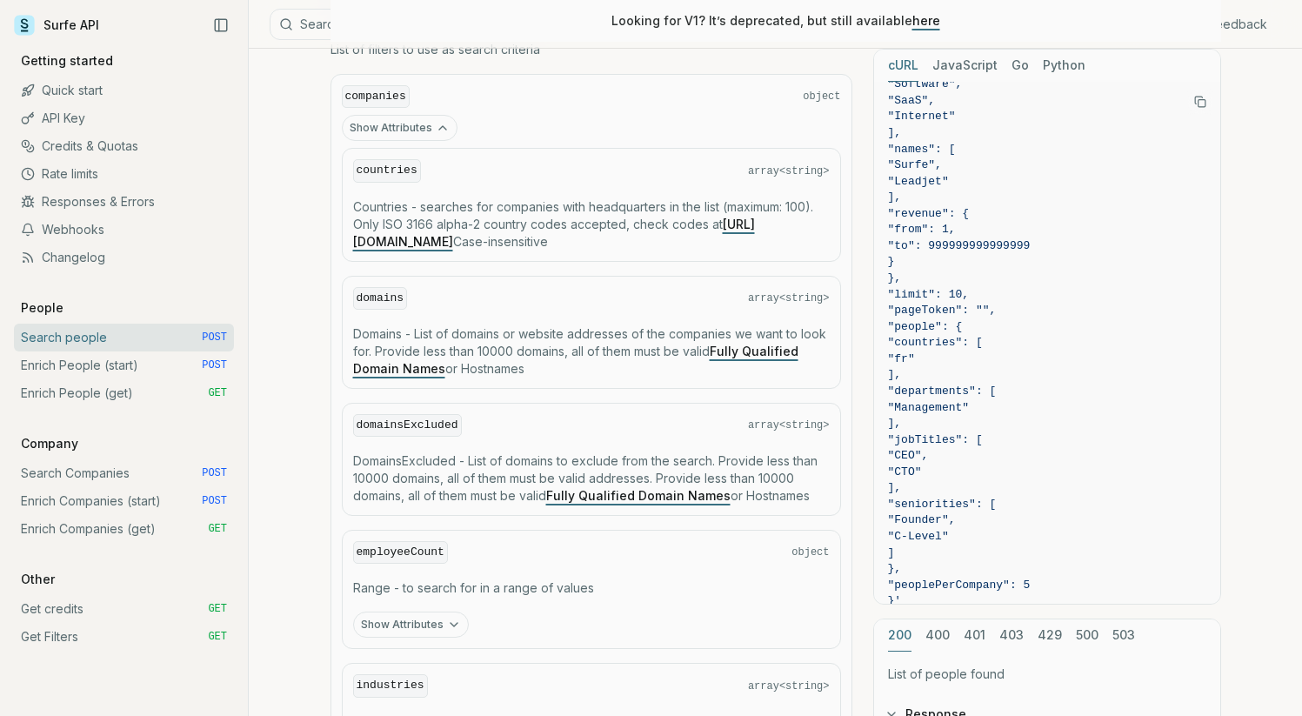
click at [726, 221] on p "Countries - searches for companies with headquarters in the list (maximum: 100)…" at bounding box center [591, 224] width 477 height 52
drag, startPoint x: 438, startPoint y: 338, endPoint x: 510, endPoint y: 334, distance: 72.3
click at [510, 334] on p "Domains - List of domains or website addresses of the companies we want to look…" at bounding box center [591, 351] width 477 height 52
click at [579, 333] on p "Domains - List of domains or website addresses of the companies we want to look…" at bounding box center [591, 351] width 477 height 52
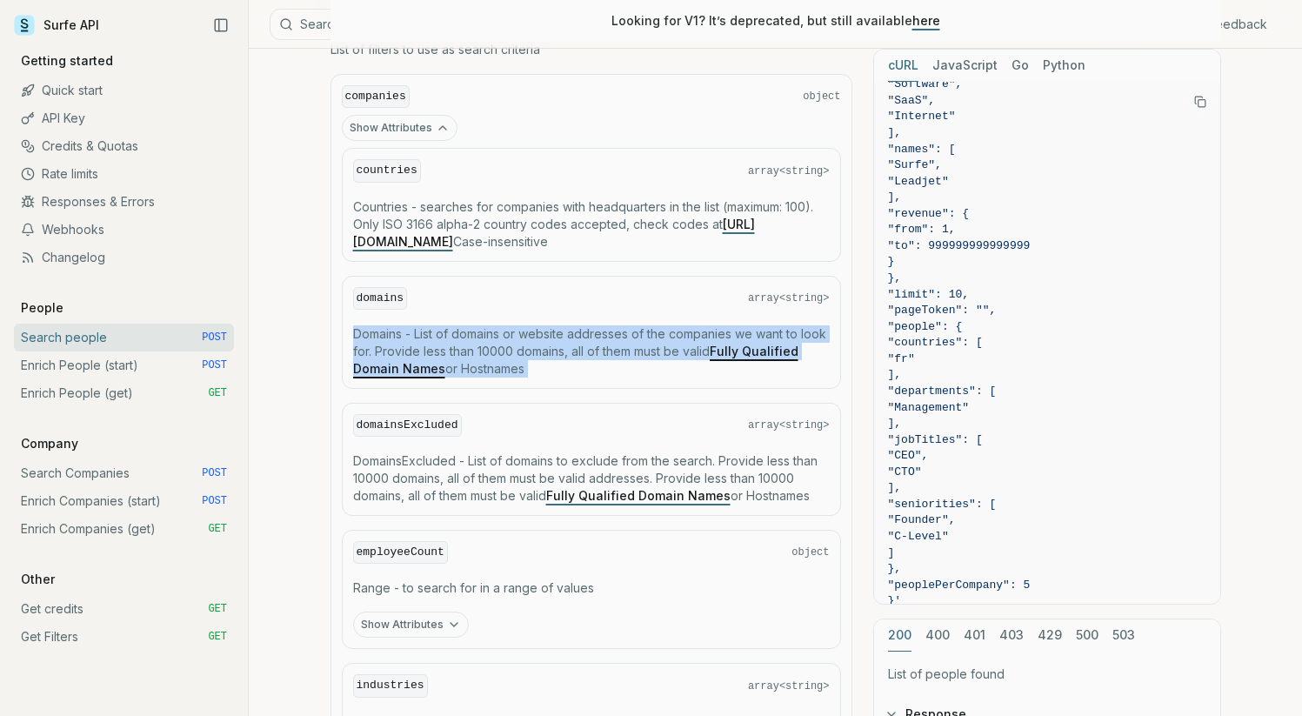
click at [579, 333] on p "Domains - List of domains or website addresses of the companies we want to look…" at bounding box center [591, 351] width 477 height 52
click at [582, 334] on p "Domains - List of domains or website addresses of the companies we want to look…" at bounding box center [591, 351] width 477 height 52
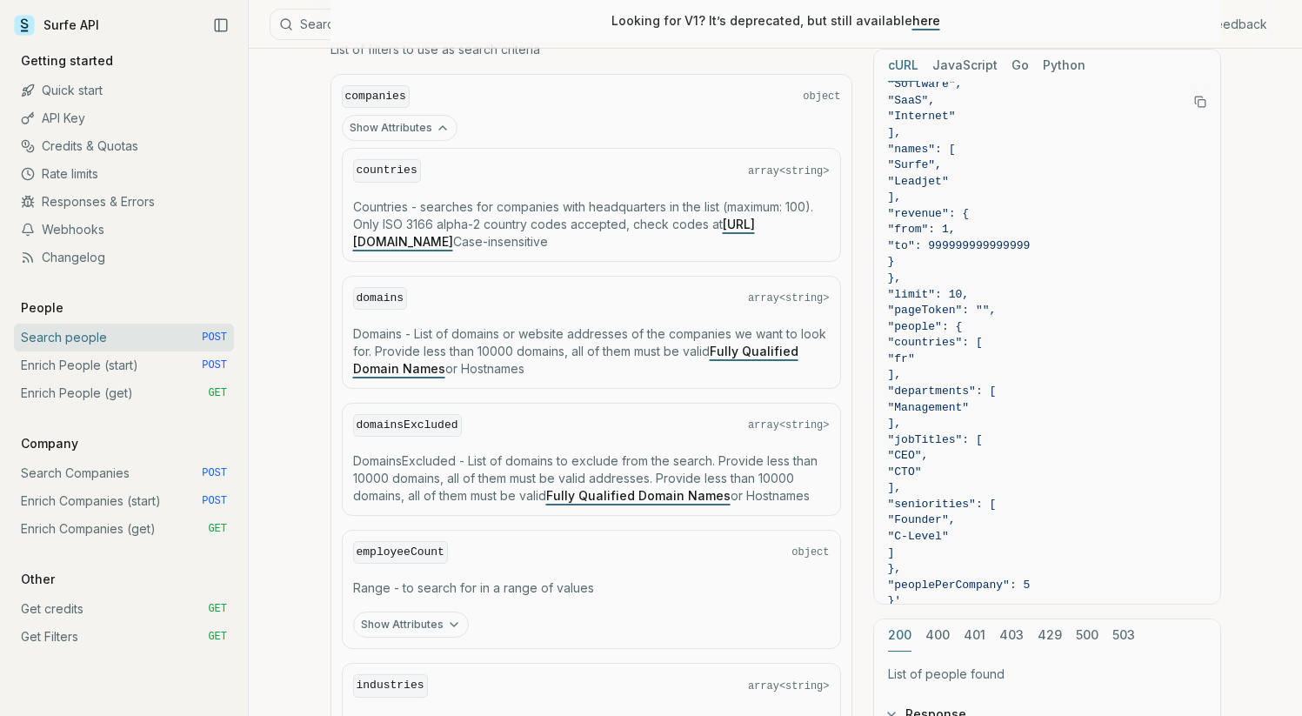
click at [450, 354] on p "Domains - List of domains or website addresses of the companies we want to look…" at bounding box center [591, 351] width 477 height 52
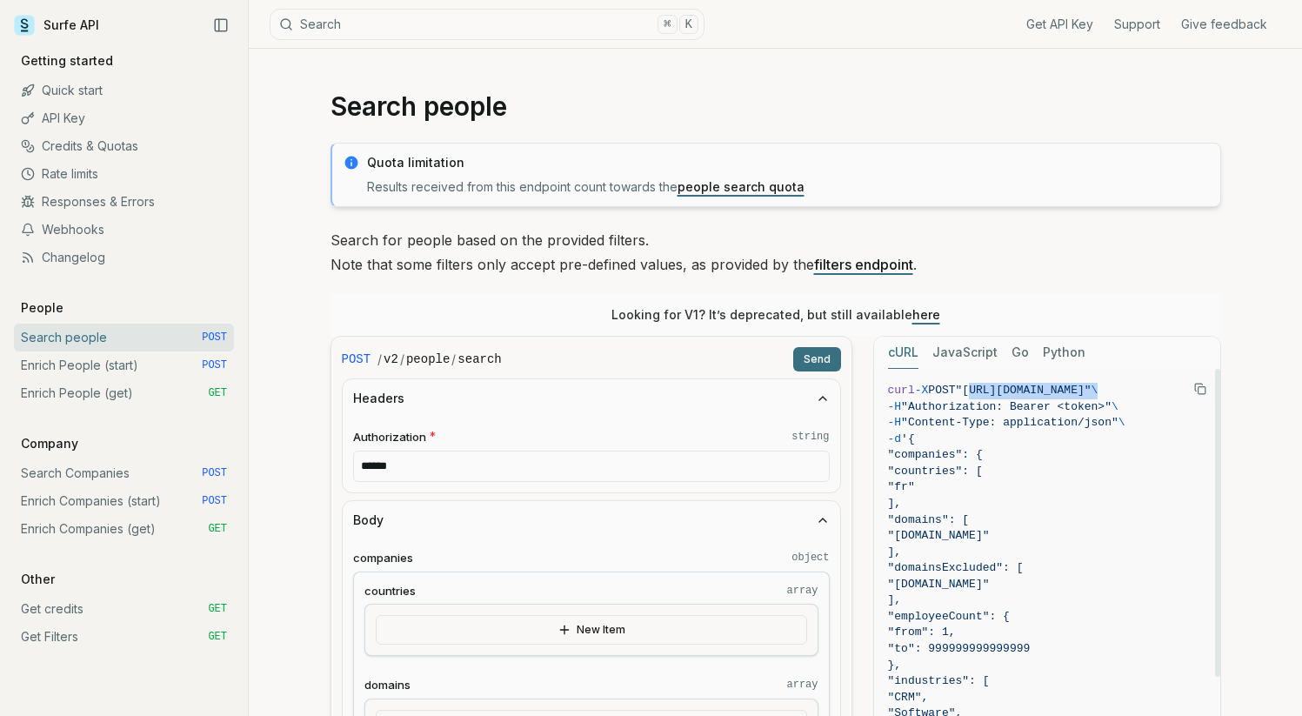
scroll to position [0, 56]
drag, startPoint x: 983, startPoint y: 390, endPoint x: 1183, endPoint y: 390, distance: 200.0
click at [1091, 390] on span ""[URL][DOMAIN_NAME]"" at bounding box center [1024, 390] width 136 height 13
copy span "[URL][DOMAIN_NAME]"
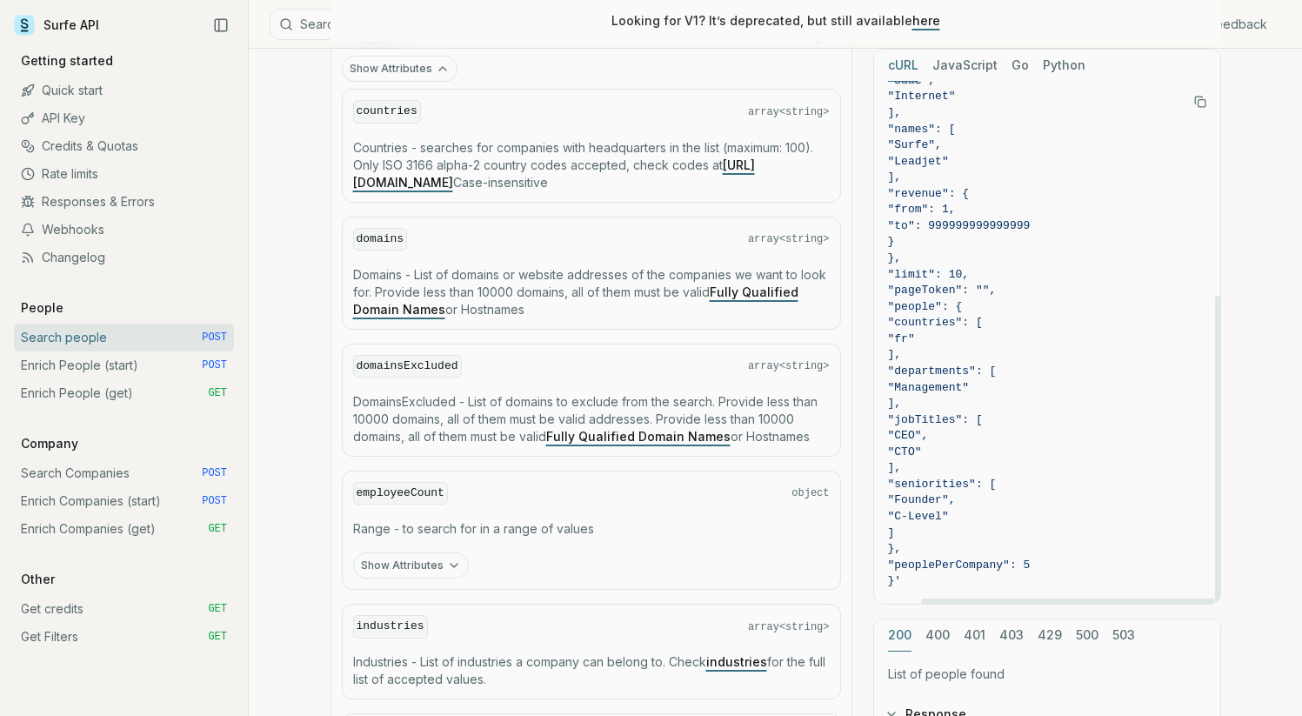
scroll to position [2471, 0]
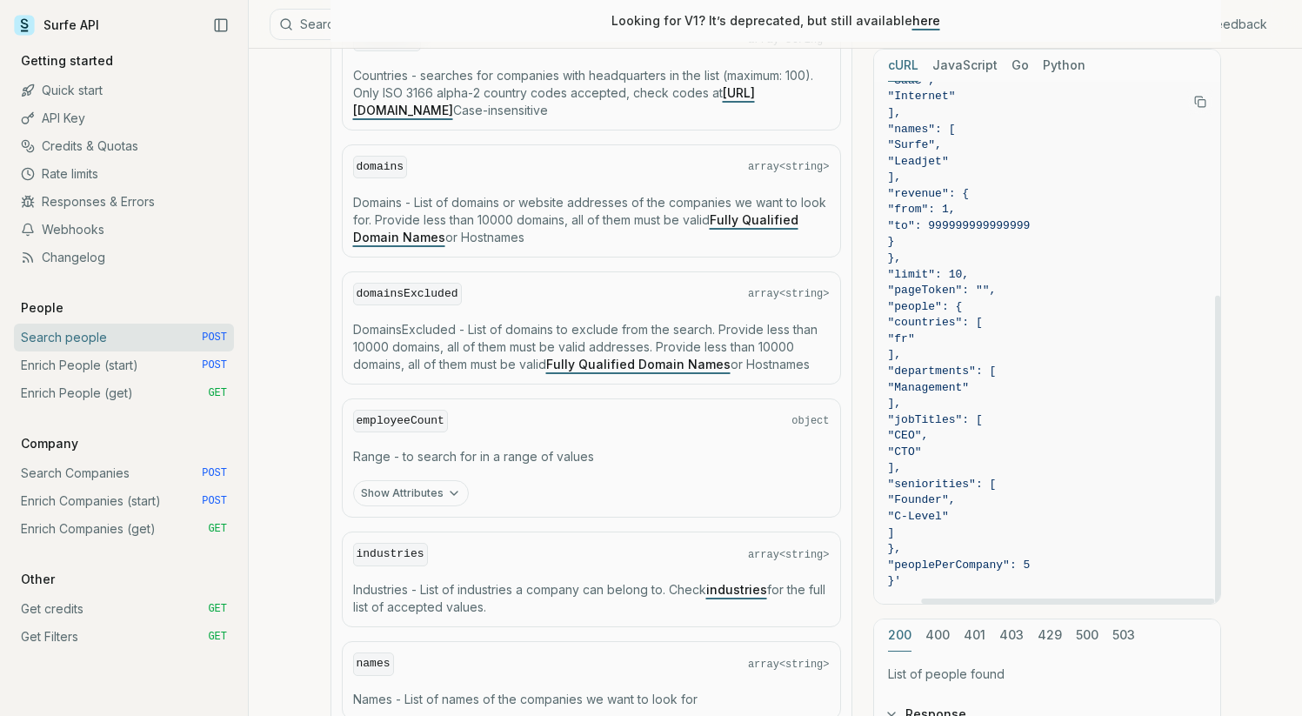
click at [1027, 631] on div "200 400 401 403 429 500 503" at bounding box center [1047, 635] width 346 height 32
click at [1049, 631] on button "429" at bounding box center [1049, 635] width 24 height 32
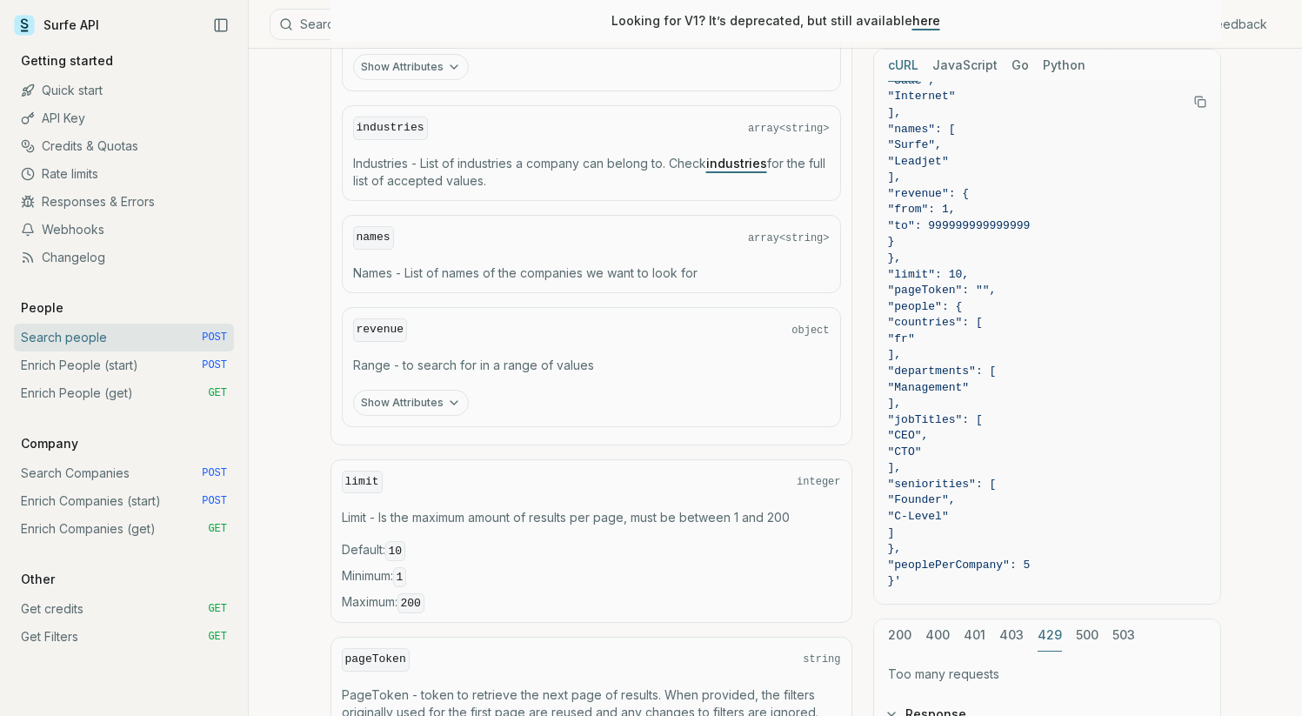
click at [1016, 627] on button "403" at bounding box center [1011, 635] width 24 height 32
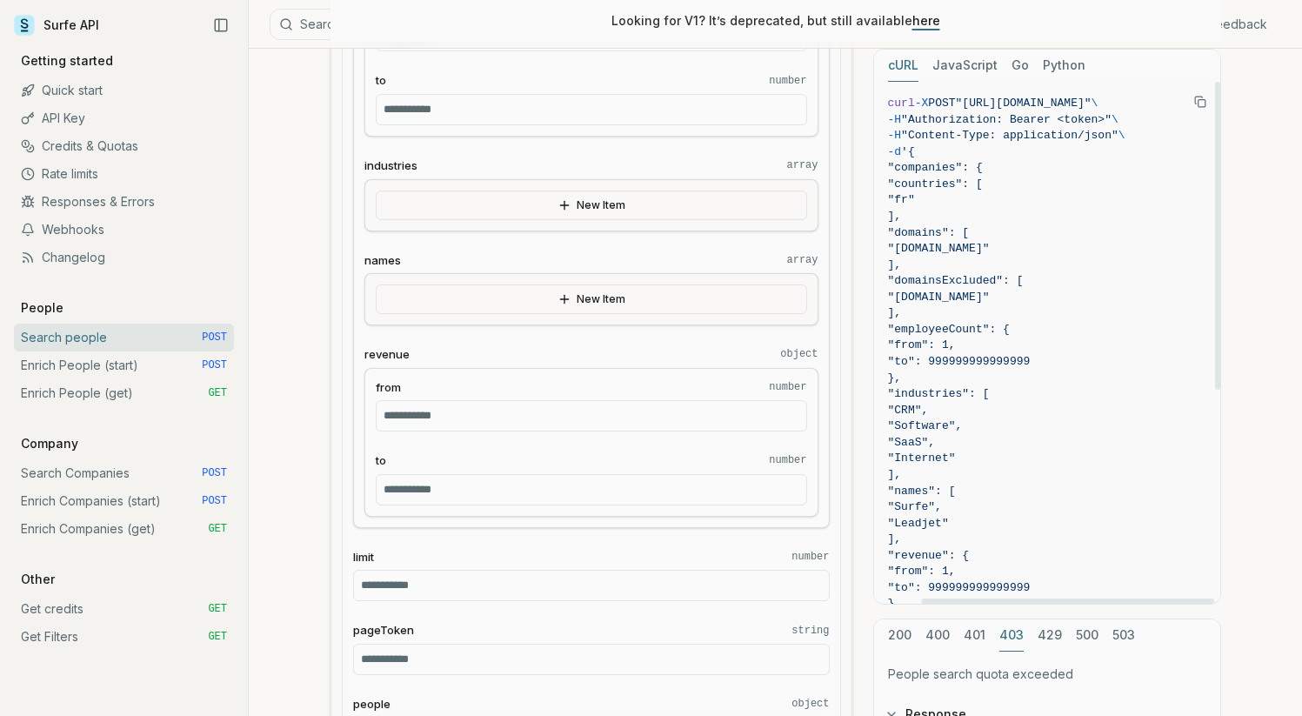
scroll to position [699, 0]
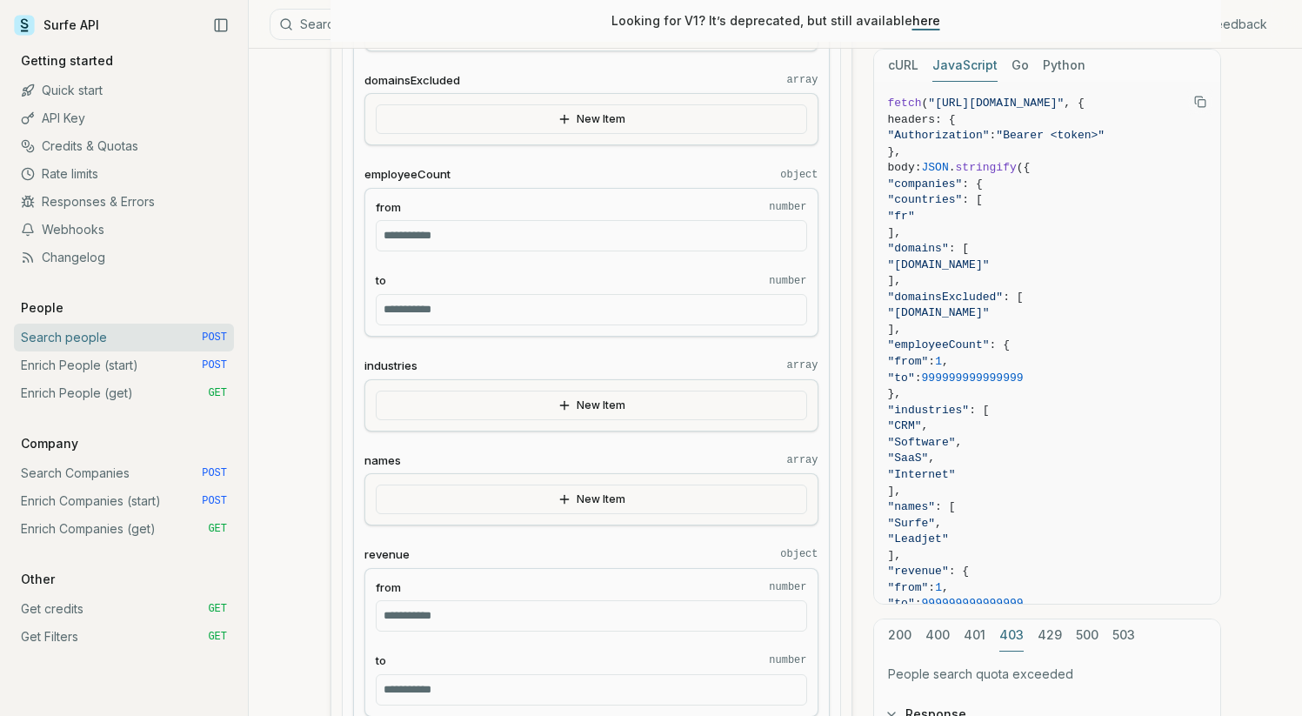
click at [951, 76] on button "JavaScript" at bounding box center [964, 66] width 65 height 32
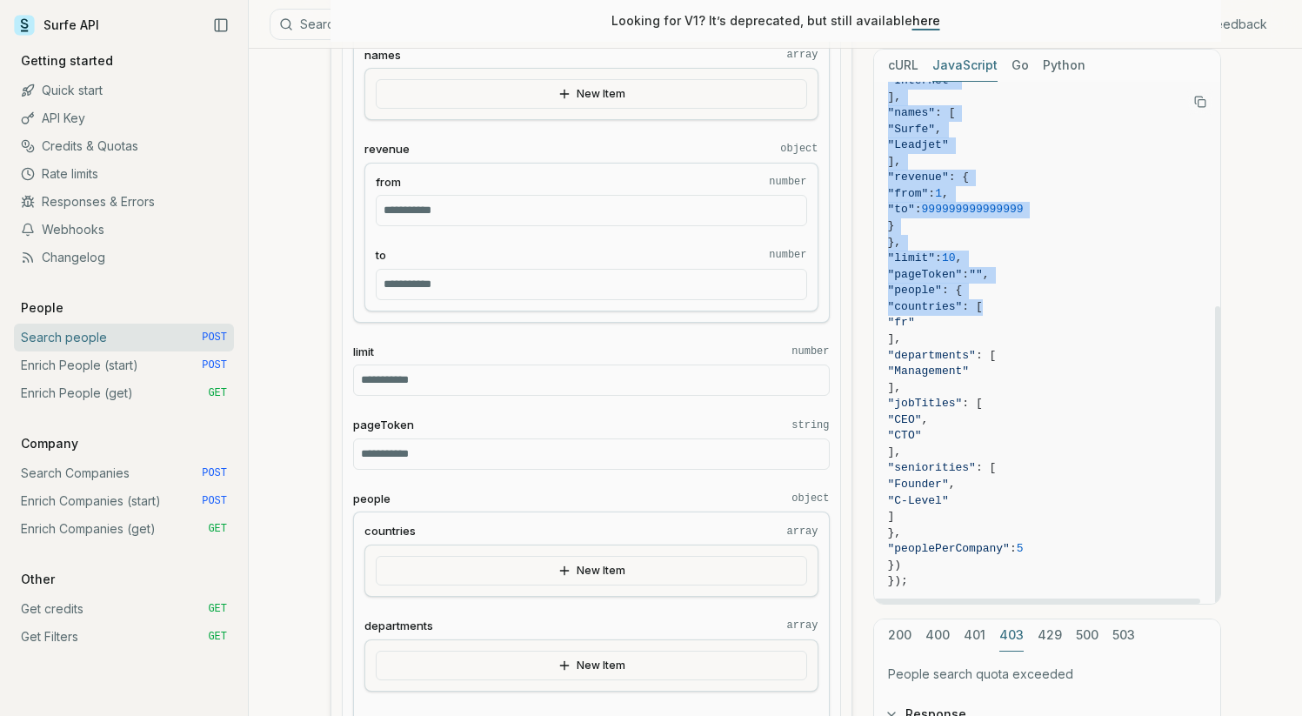
scroll to position [1106, 0]
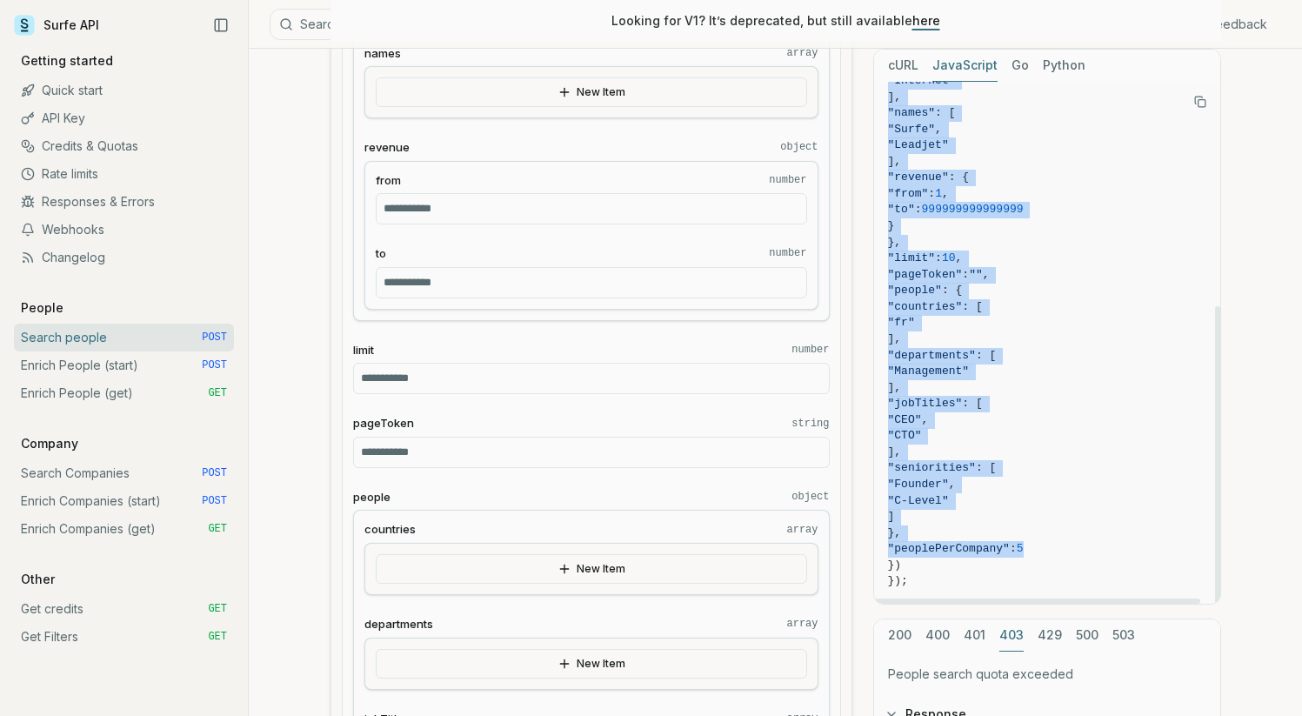
drag, startPoint x: 911, startPoint y: 183, endPoint x: 1069, endPoint y: 534, distance: 384.2
click at [1067, 550] on code "fetch ( "[URL][DOMAIN_NAME]" , { headers: { "Authorization" : "Bearer <token>" …" at bounding box center [1047, 146] width 318 height 888
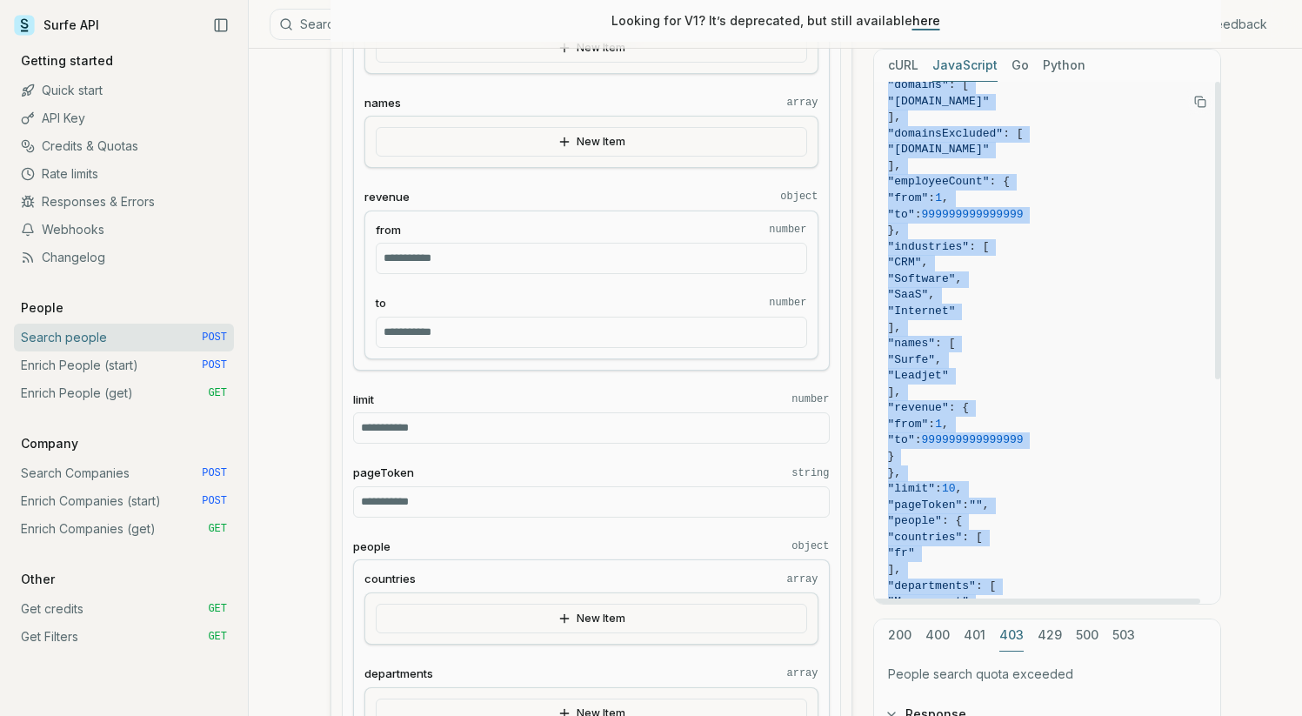
scroll to position [394, 0]
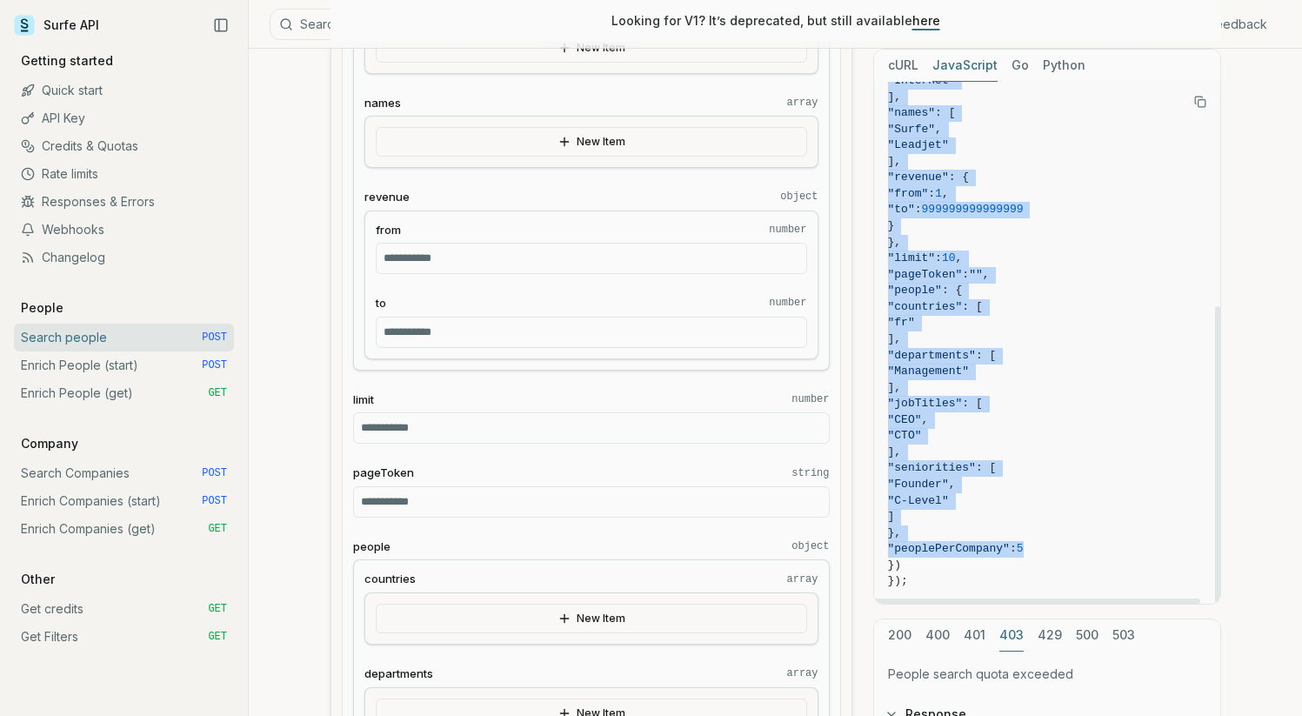
drag, startPoint x: 907, startPoint y: 558, endPoint x: 931, endPoint y: 415, distance: 145.5
click at [931, 415] on code "fetch ( "[URL][DOMAIN_NAME]" , { headers: { "Authorization" : "Bearer <token>" …" at bounding box center [1047, 146] width 318 height 888
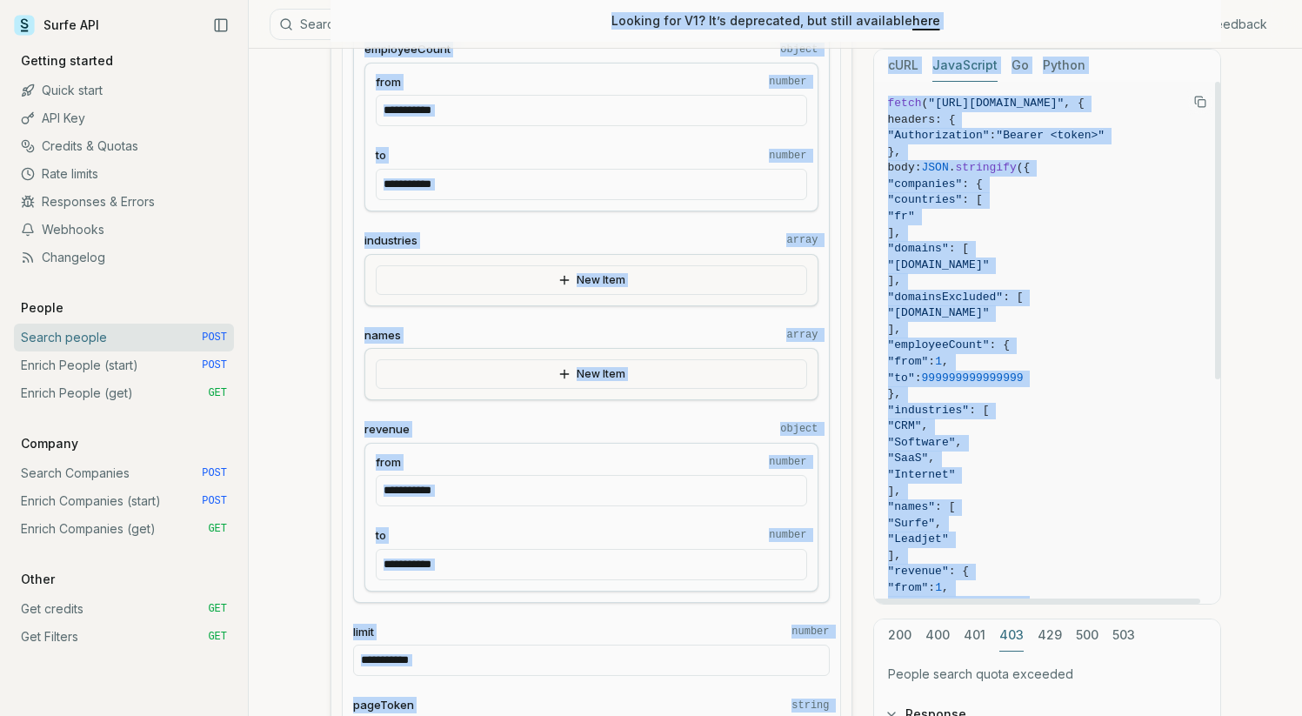
scroll to position [807, 0]
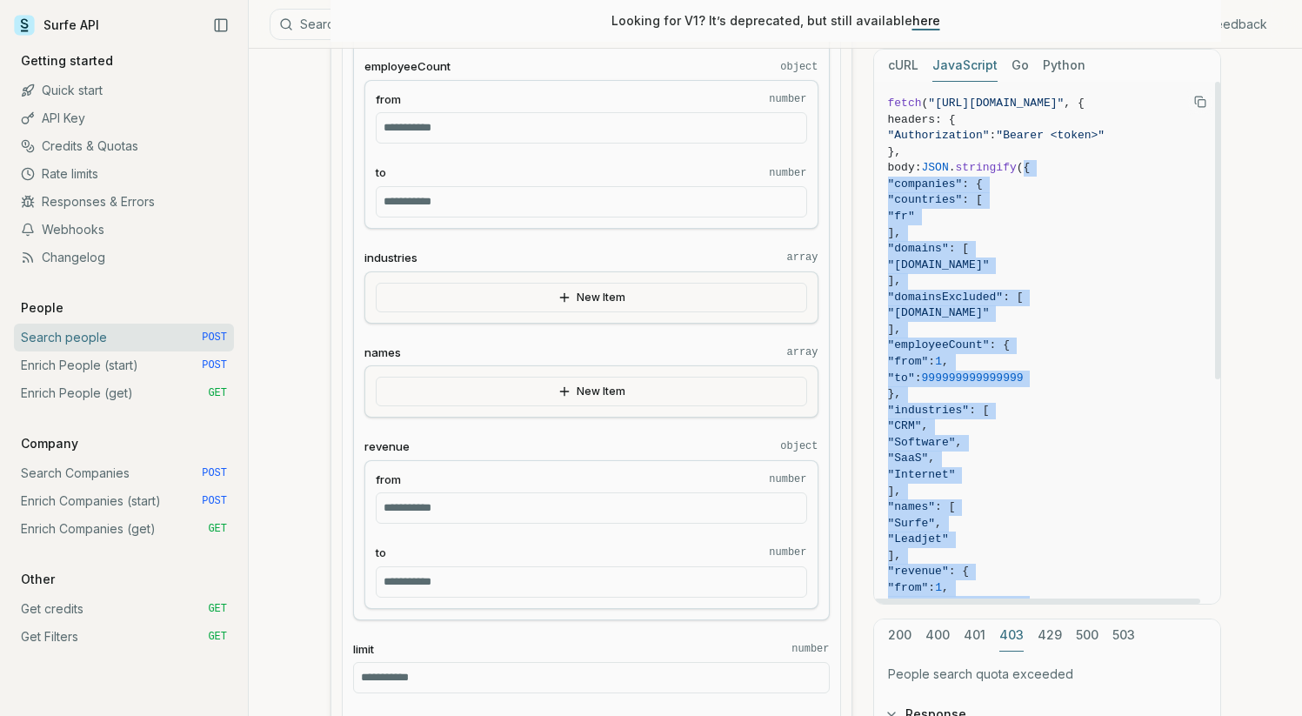
drag, startPoint x: 899, startPoint y: 580, endPoint x: 1044, endPoint y: 175, distance: 430.5
click at [1044, 175] on code "fetch ( "[URL][DOMAIN_NAME]" , { headers: { "Authorization" : "Bearer <token>" …" at bounding box center [1047, 540] width 318 height 888
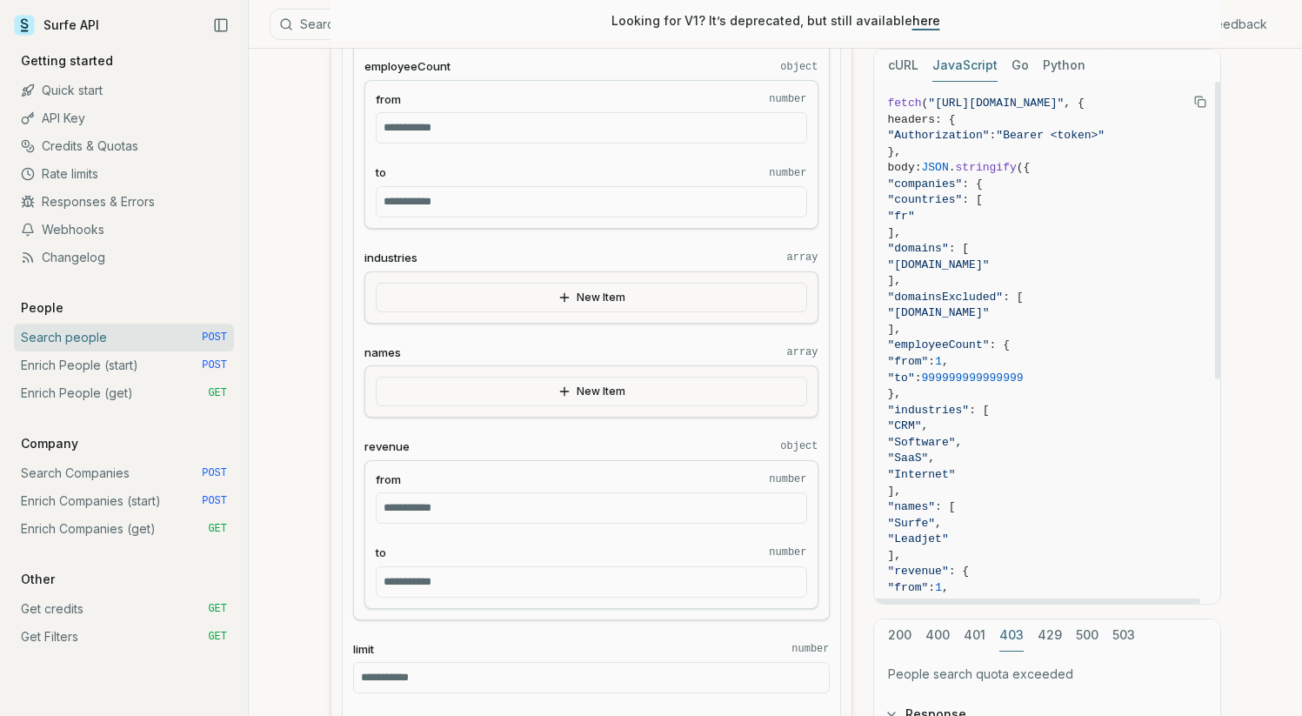
click at [1031, 170] on span "({" at bounding box center [1024, 167] width 14 height 13
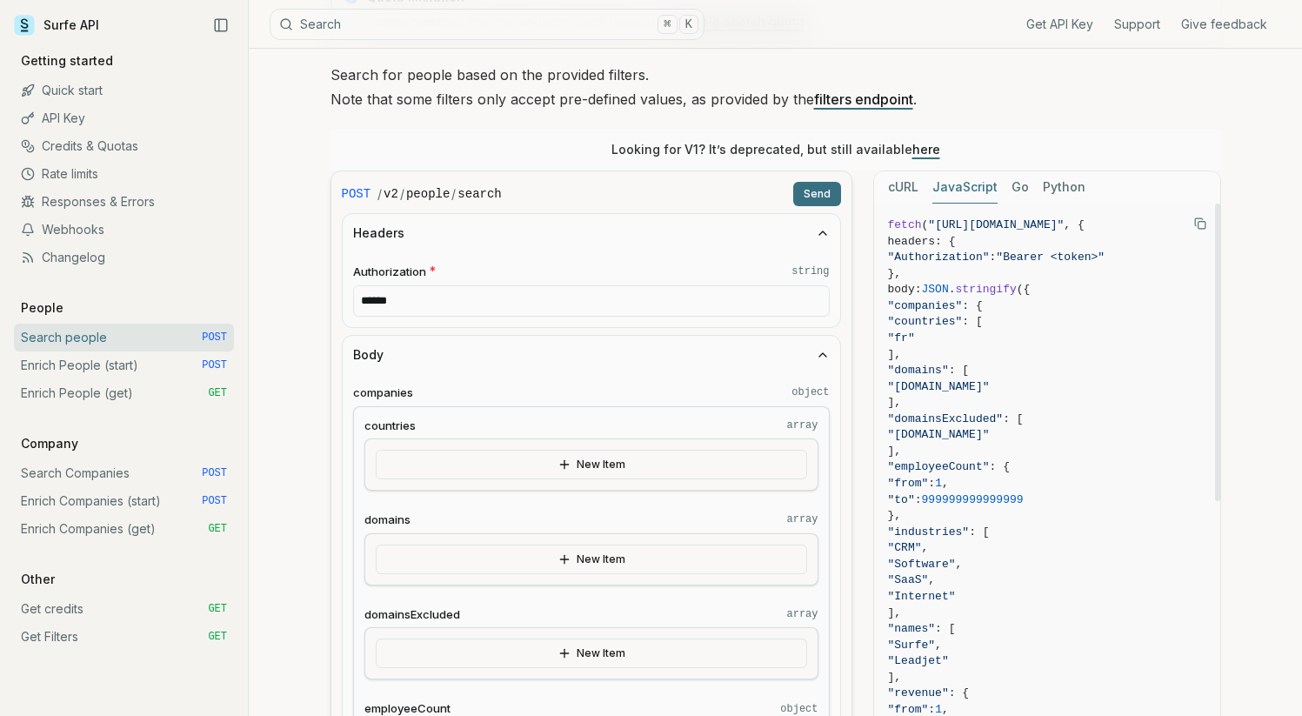
scroll to position [0, 0]
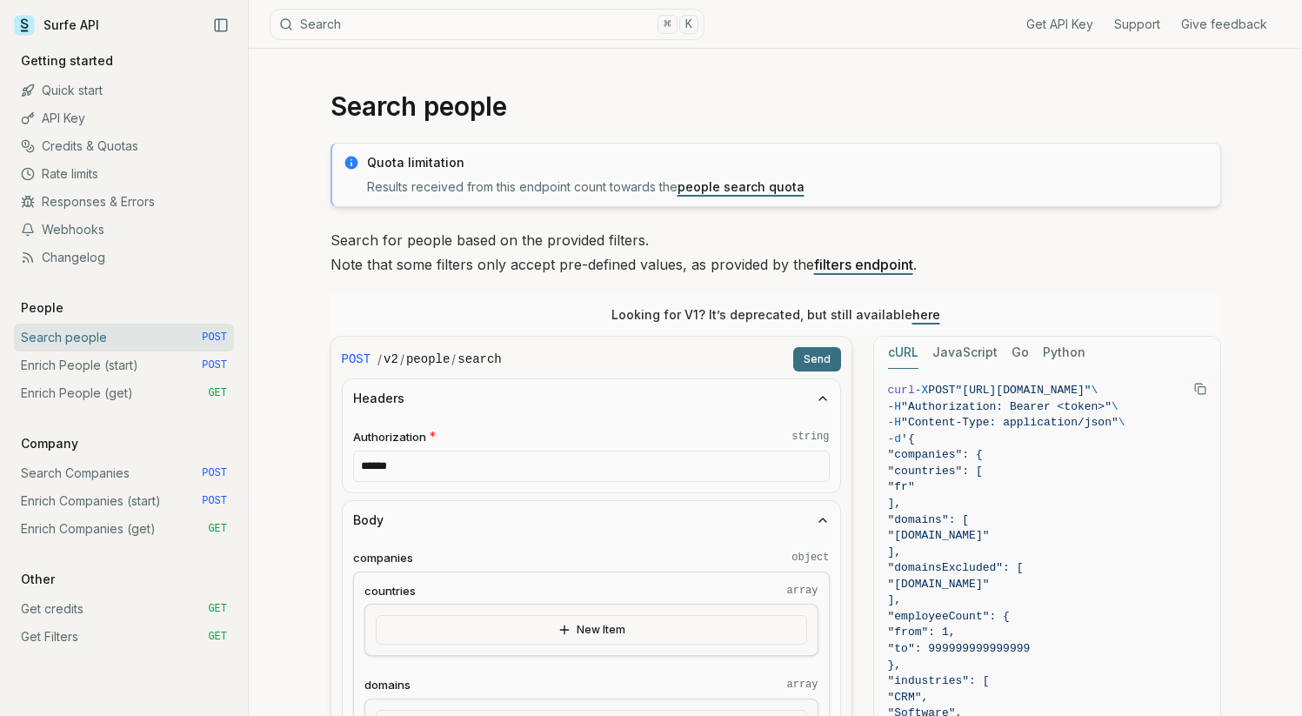
click at [899, 360] on button "cURL" at bounding box center [903, 353] width 30 height 32
click at [1199, 391] on icon "Copy Text" at bounding box center [1200, 389] width 12 height 12
click at [91, 152] on link "Credits & Quotas" at bounding box center [124, 146] width 220 height 28
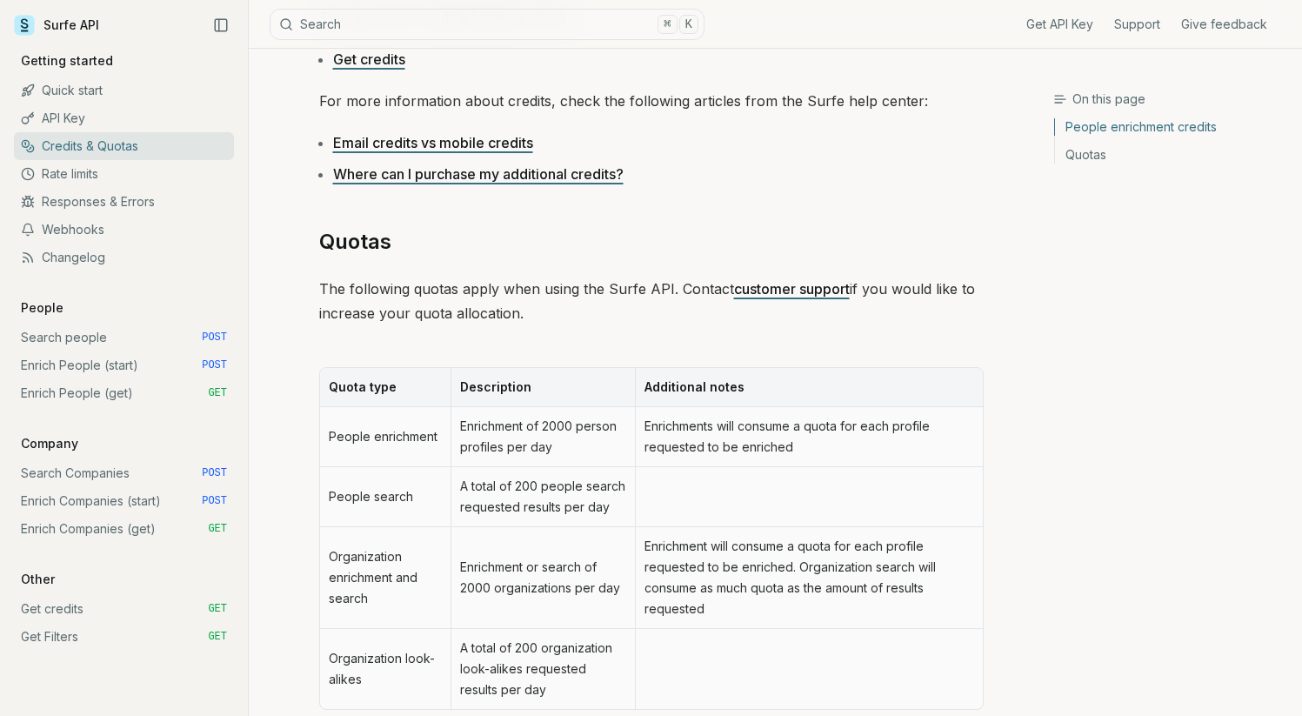
scroll to position [798, 0]
